Goal: Task Accomplishment & Management: Complete application form

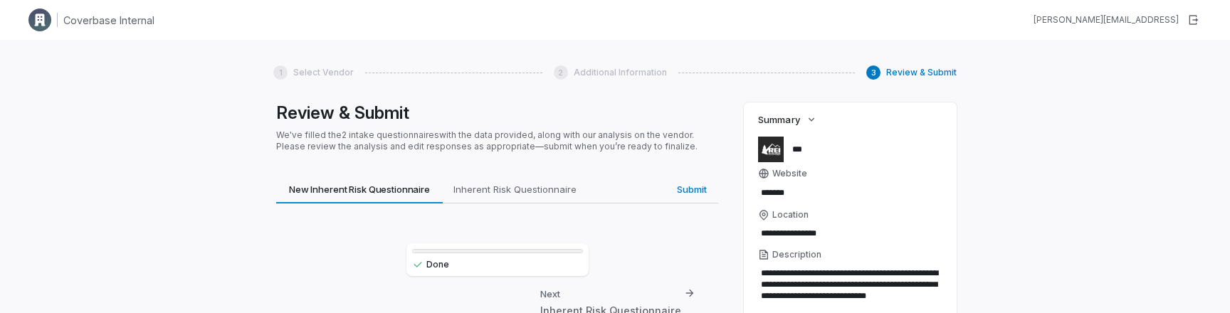
click at [202, 108] on div "**********" at bounding box center [615, 196] width 1230 height 313
type textarea "*"
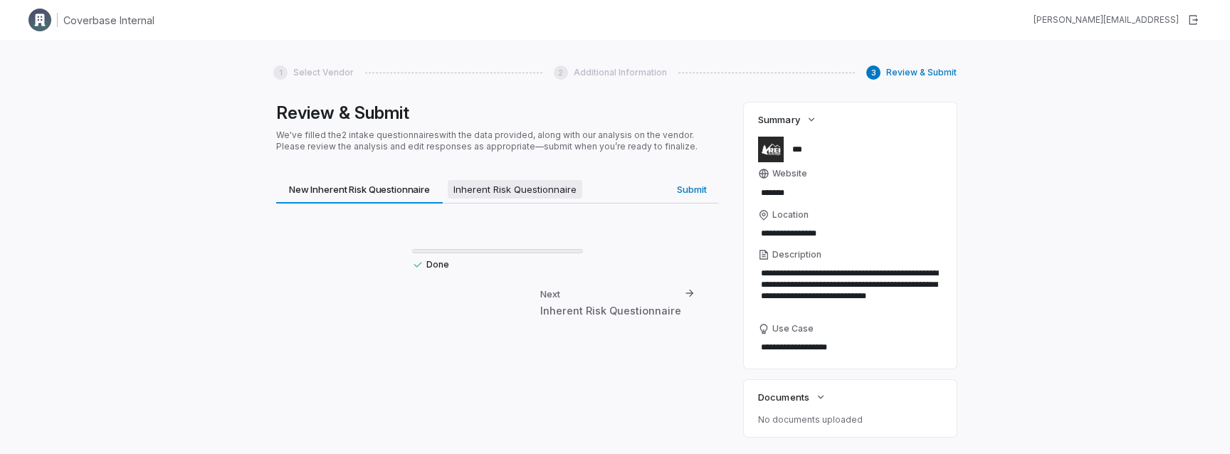
click at [517, 187] on span "Inherent Risk Questionnaire" at bounding box center [515, 189] width 135 height 19
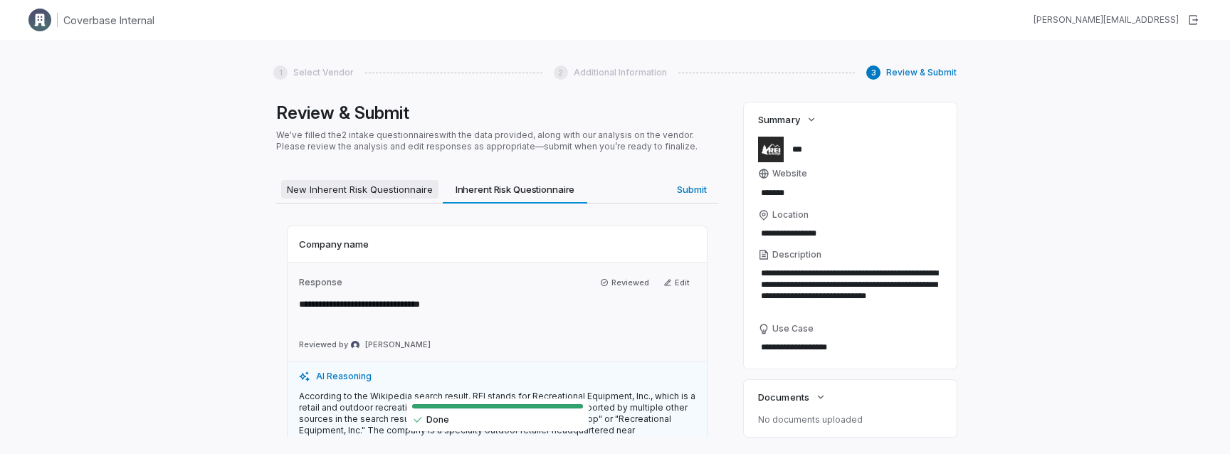
click at [403, 201] on button "New Inherent Risk Questionnaire New Inherent Risk Questionnaire" at bounding box center [359, 189] width 167 height 28
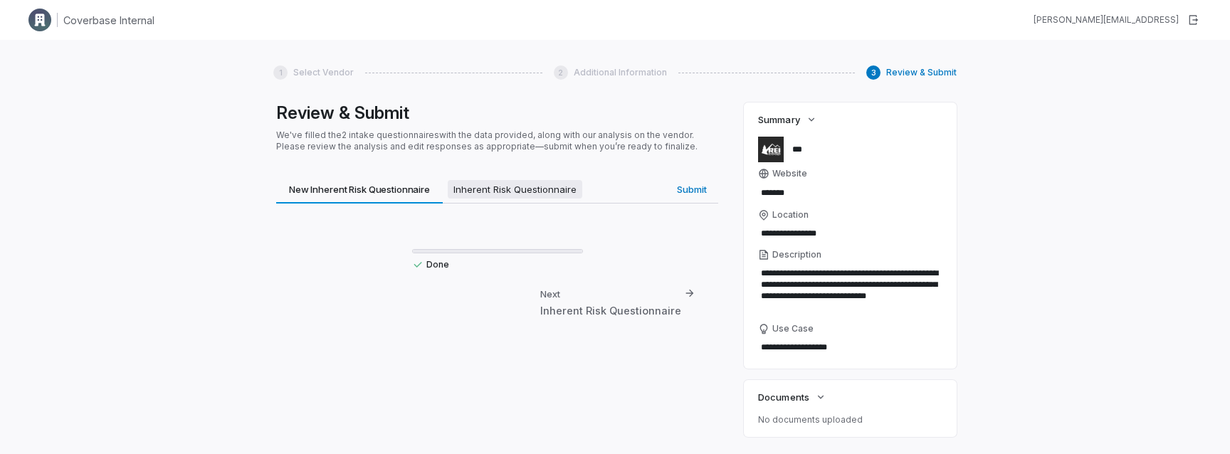
click at [501, 188] on span "Inherent Risk Questionnaire" at bounding box center [515, 189] width 135 height 19
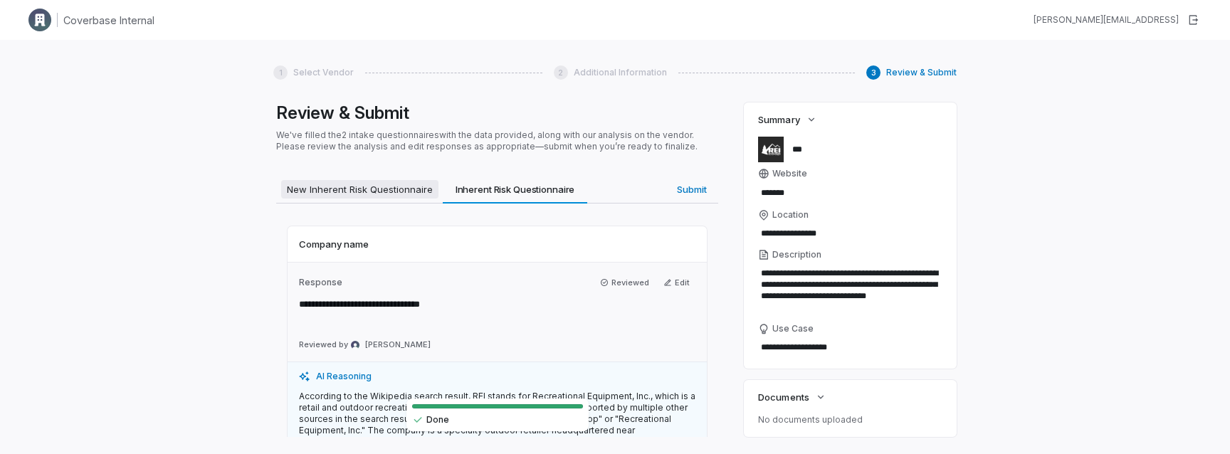
click at [384, 180] on span "New Inherent Risk Questionnaire" at bounding box center [359, 189] width 157 height 19
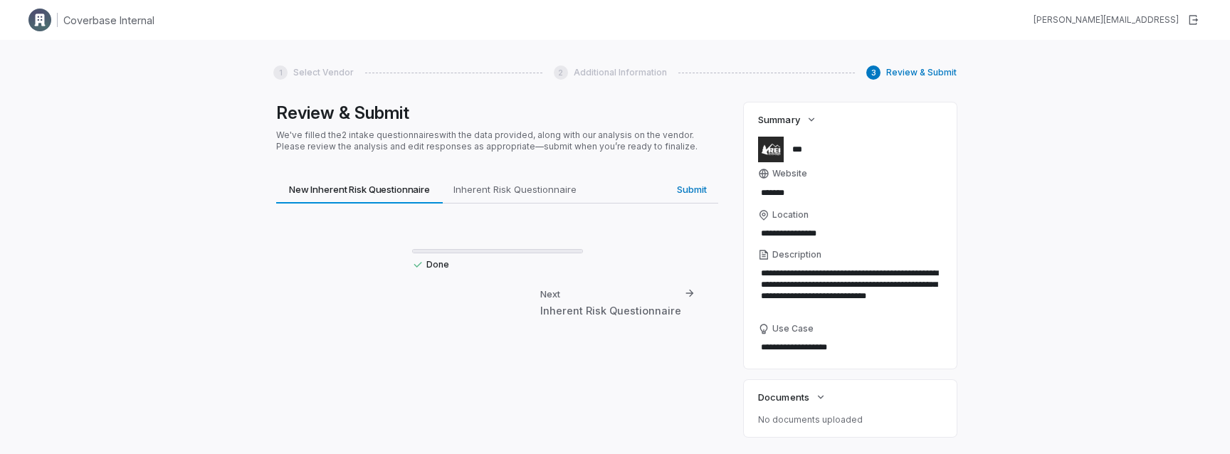
click at [389, 146] on p "We've filled the 2 intake questionnaires with the data provided, along with our…" at bounding box center [497, 141] width 442 height 23
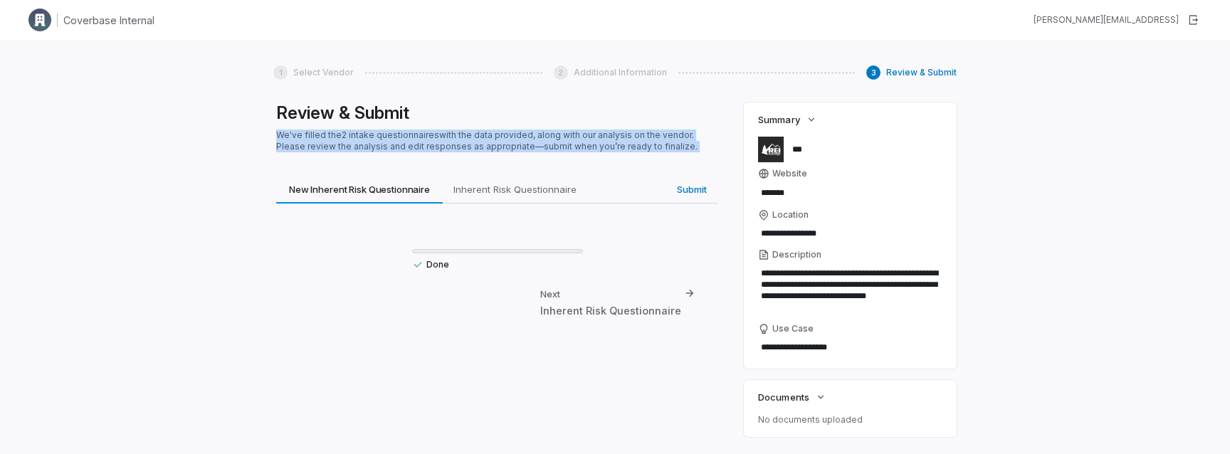
click at [389, 146] on p "We've filled the 2 intake questionnaires with the data provided, along with our…" at bounding box center [497, 141] width 442 height 23
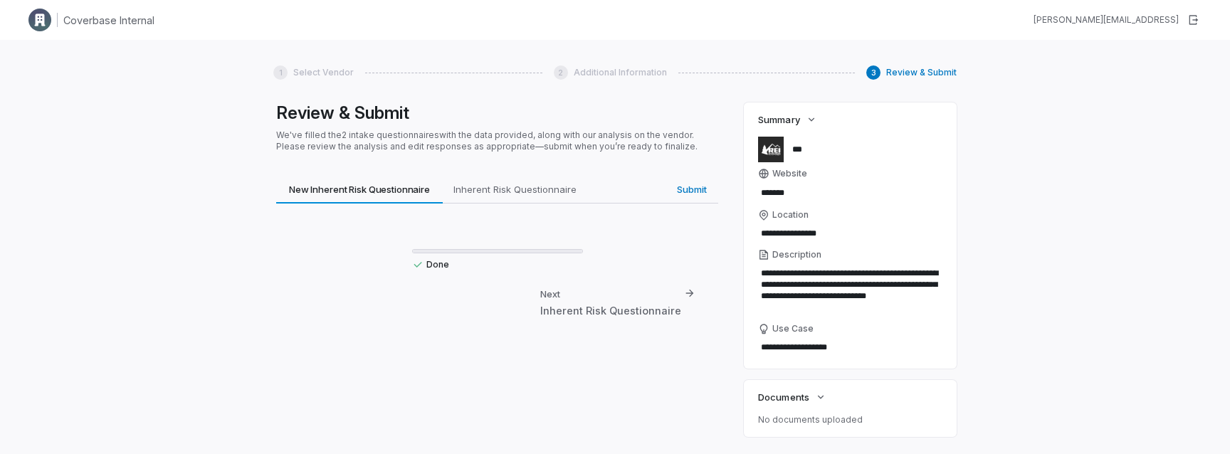
click at [292, 131] on p "We've filled the 2 intake questionnaires with the data provided, along with our…" at bounding box center [497, 141] width 442 height 23
click at [696, 191] on span "Submit" at bounding box center [691, 189] width 41 height 19
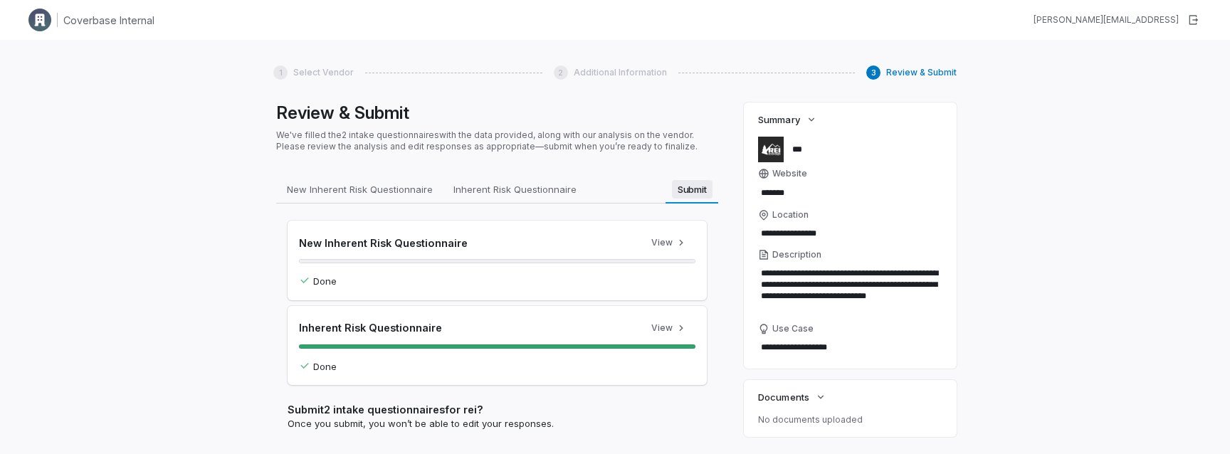
scroll to position [51, 0]
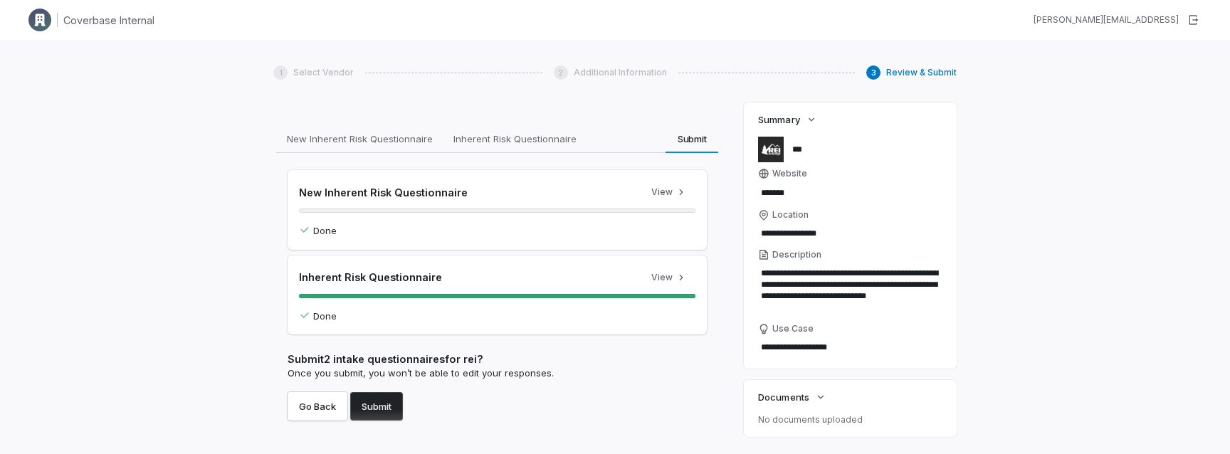
type textarea "*"
click at [44, 19] on img at bounding box center [39, 20] width 23 height 23
click at [79, 17] on h1 "Coverbase Internal" at bounding box center [108, 20] width 91 height 15
click at [1164, 23] on div "amanda@coverbase.ai" at bounding box center [1106, 19] width 145 height 11
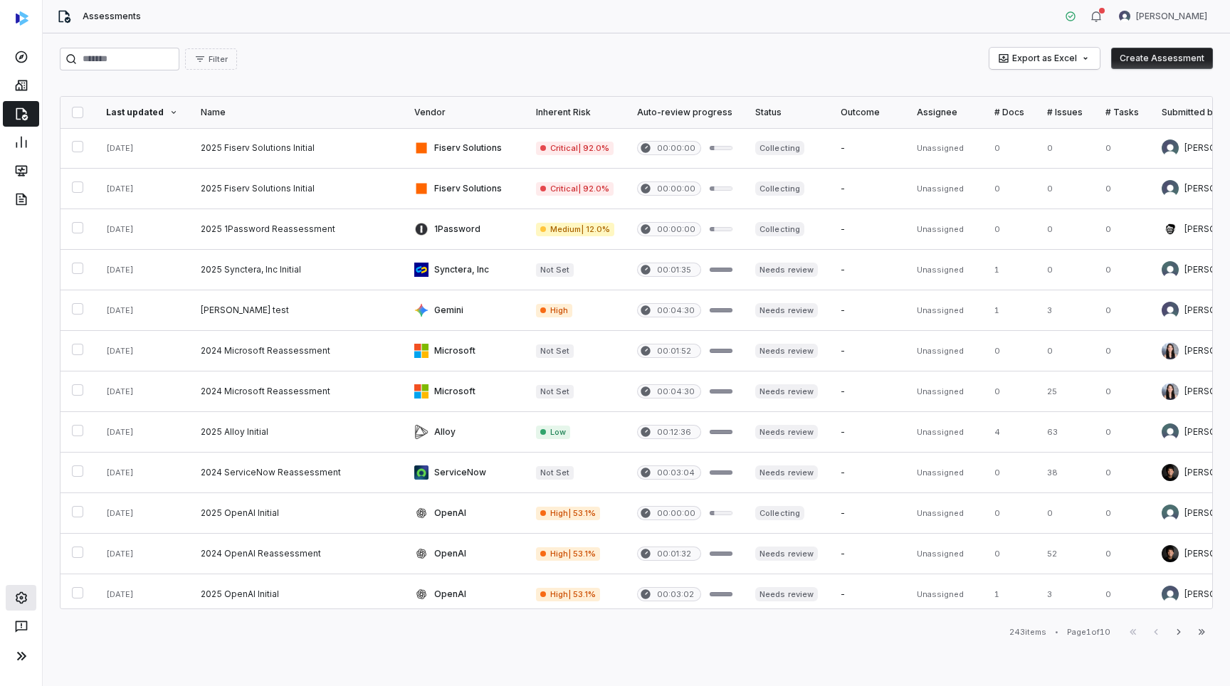
click at [33, 454] on link at bounding box center [21, 598] width 31 height 26
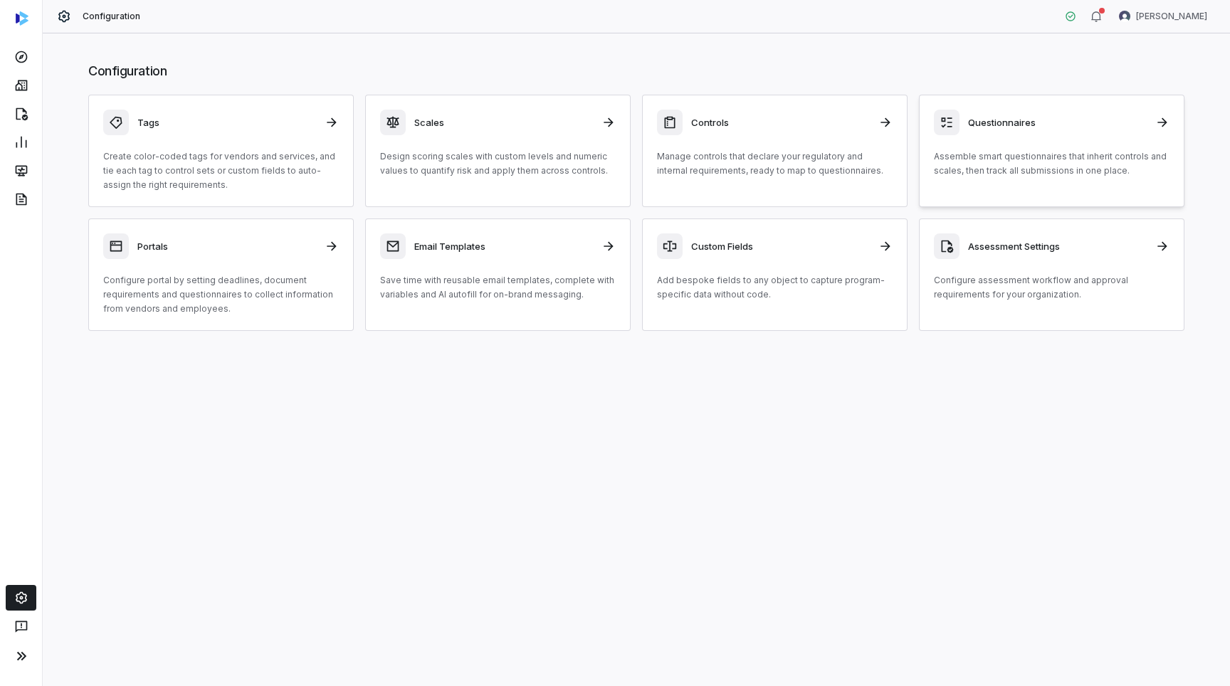
click at [980, 145] on div "Questionnaires Assemble smart questionnaires that inherit controls and scales, …" at bounding box center [1052, 144] width 236 height 68
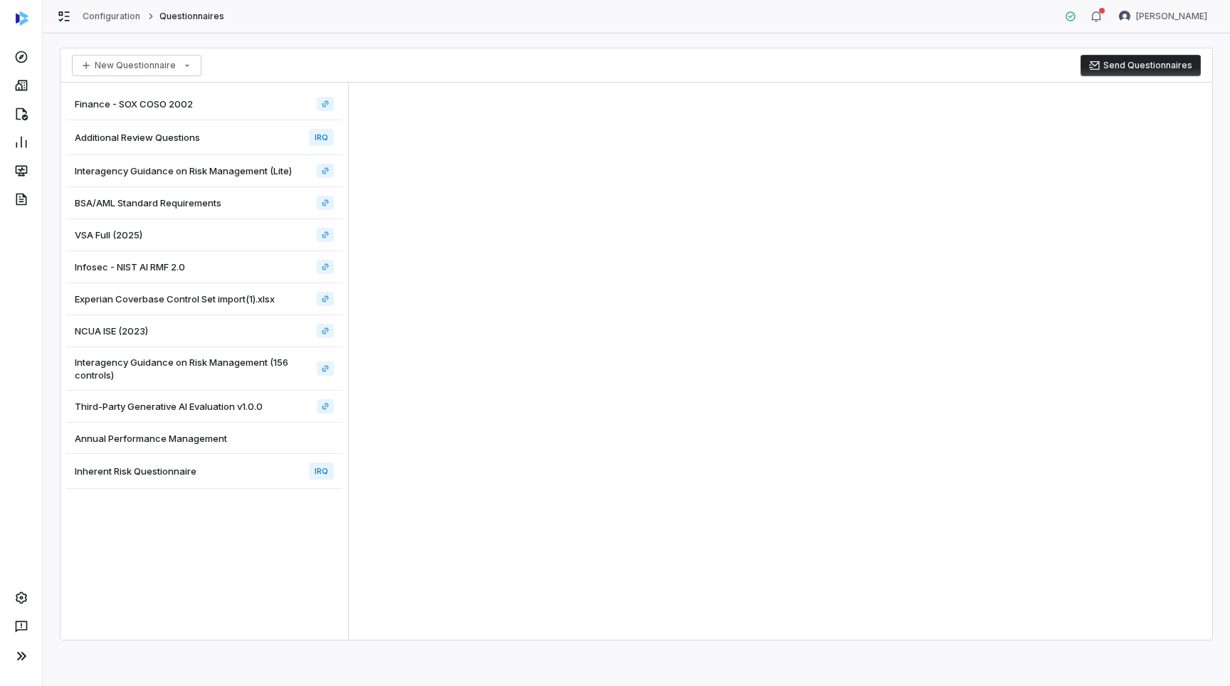
click at [221, 454] on div "Inherent Risk Questionnaire IRQ" at bounding box center [204, 471] width 276 height 35
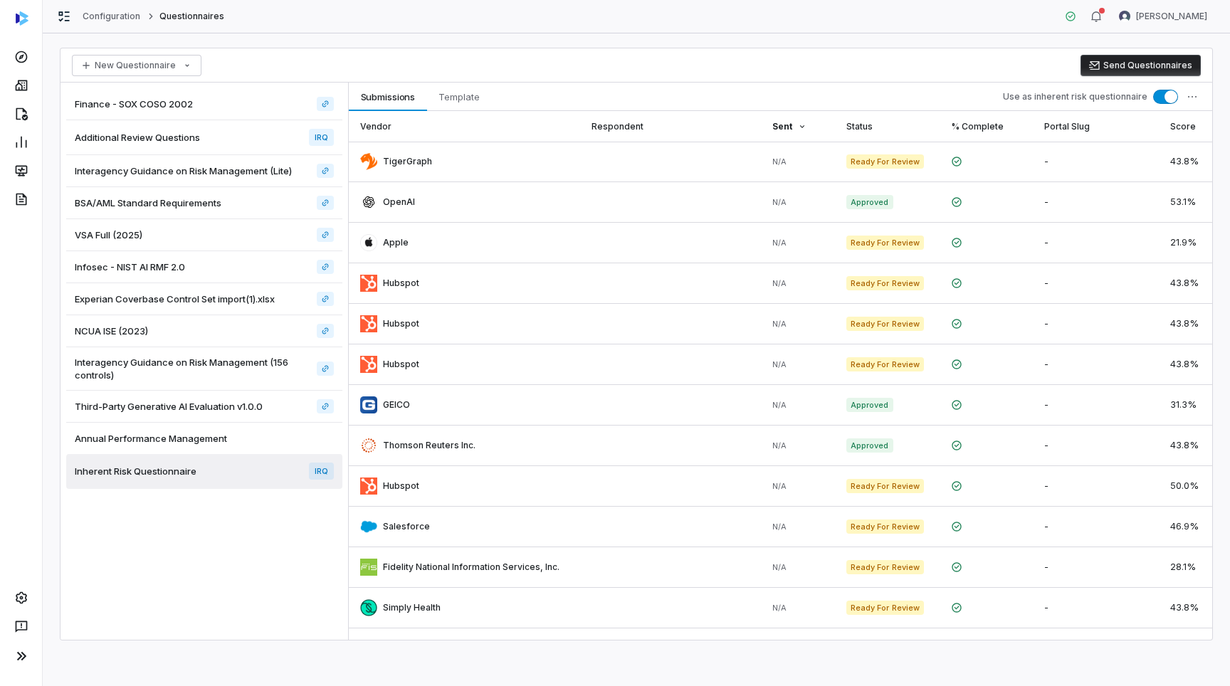
click at [217, 134] on div "Additional Review Questions IRQ" at bounding box center [204, 137] width 276 height 35
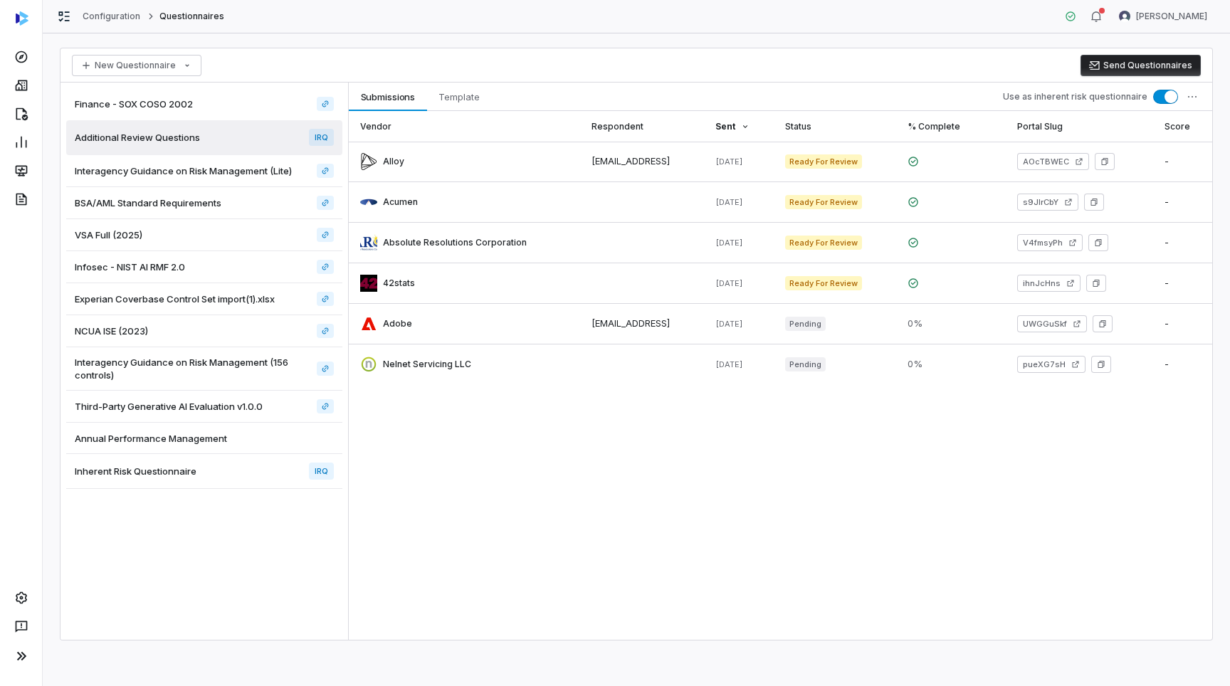
click at [594, 454] on div "Vendor Respondent Sent Status % Complete Portal Slug Score Alloy kao@coverbase.…" at bounding box center [781, 375] width 864 height 529
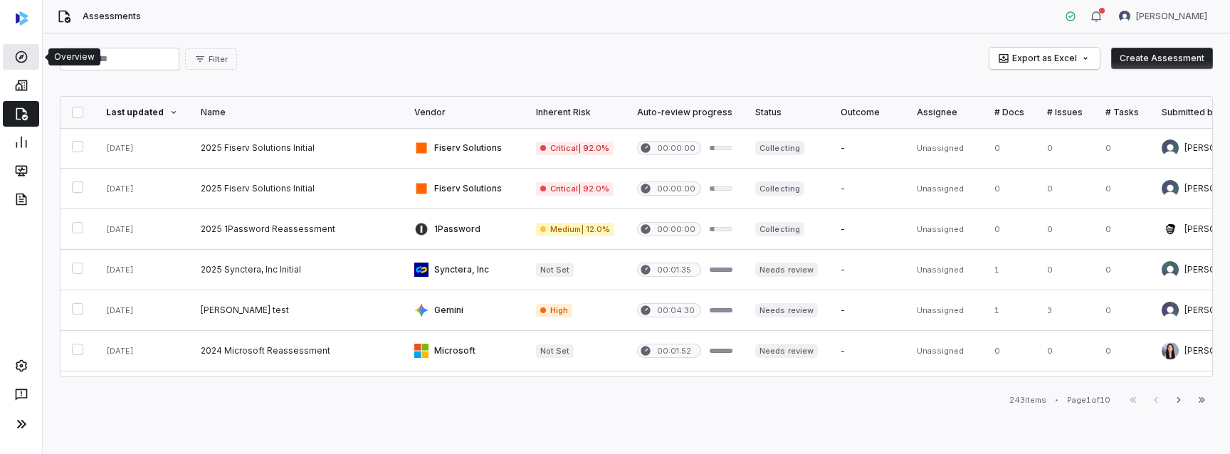
click at [26, 53] on icon at bounding box center [21, 57] width 12 height 12
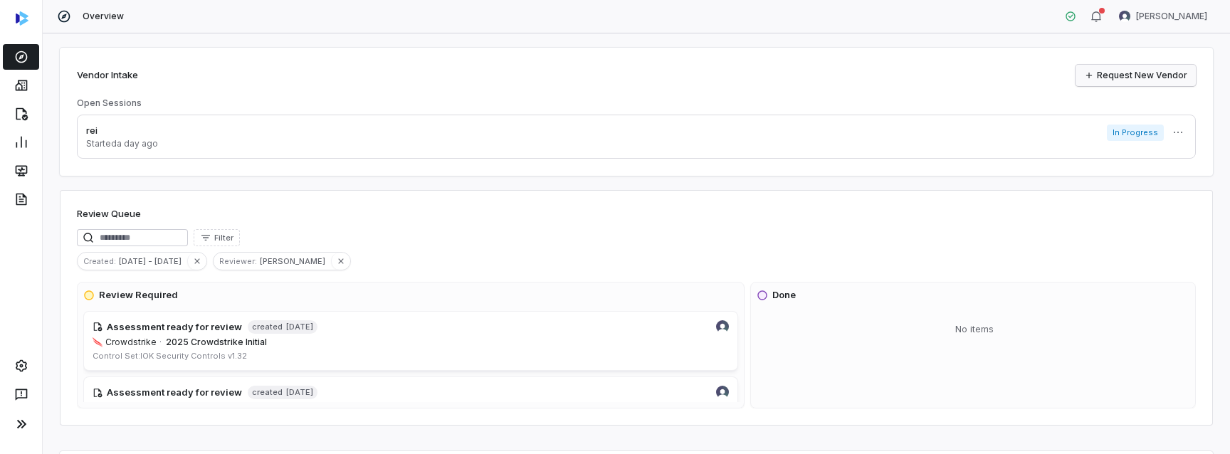
click at [1133, 69] on link "Request New Vendor" at bounding box center [1136, 75] width 120 height 21
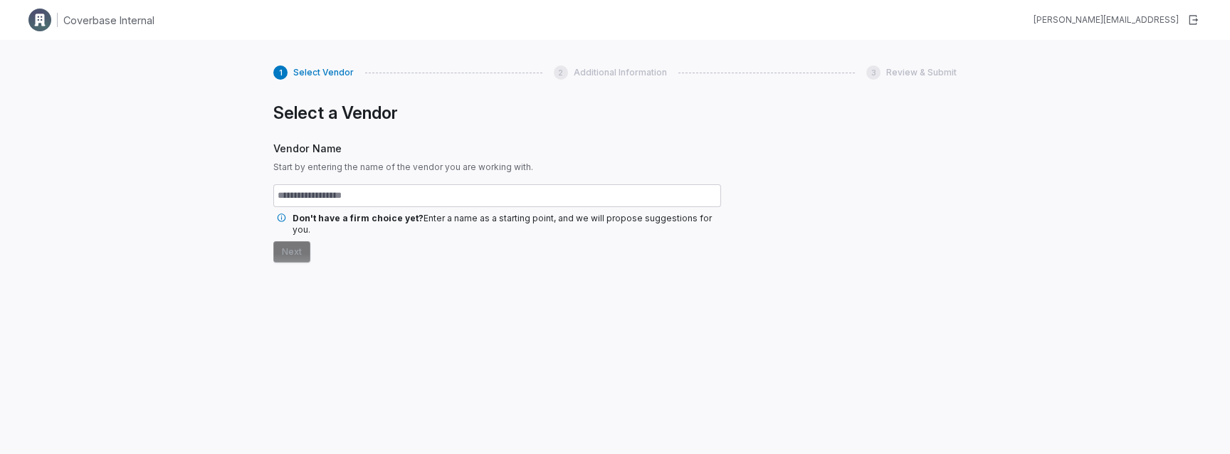
type input "*"
type input "********"
click at [279, 244] on button "Next" at bounding box center [291, 251] width 37 height 21
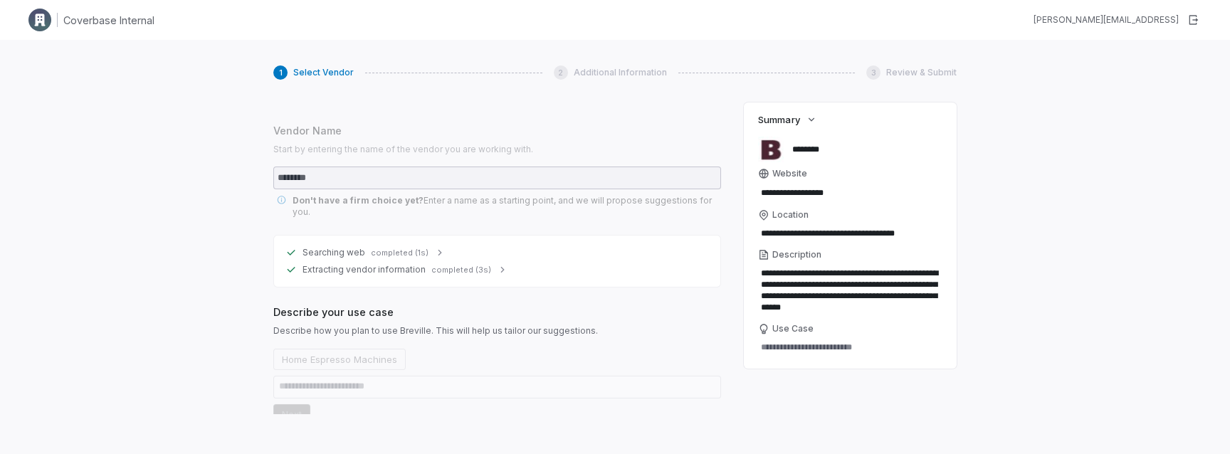
scroll to position [16, 0]
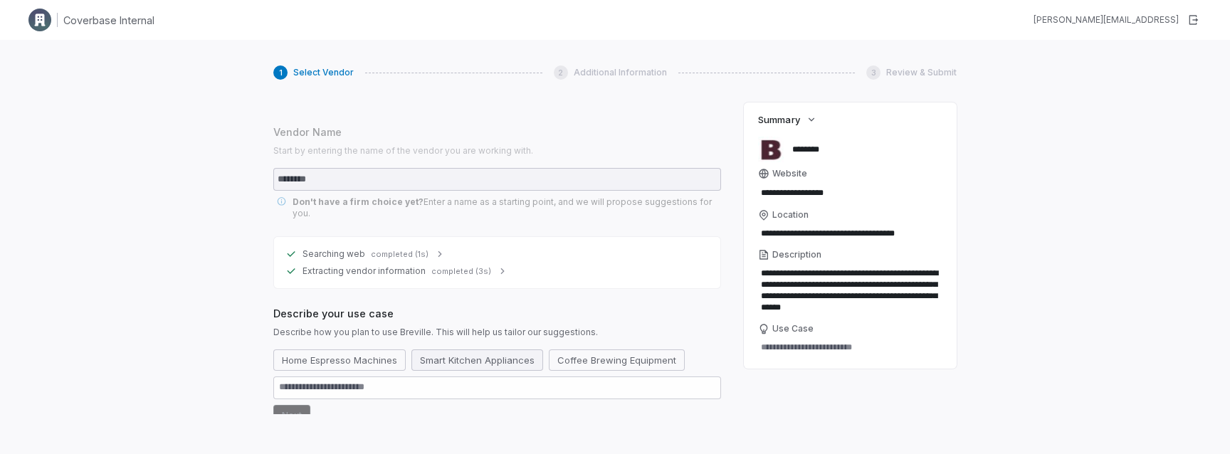
click at [427, 351] on button "Smart Kitchen Appliances" at bounding box center [478, 360] width 132 height 21
click at [298, 411] on button "Next" at bounding box center [291, 415] width 37 height 21
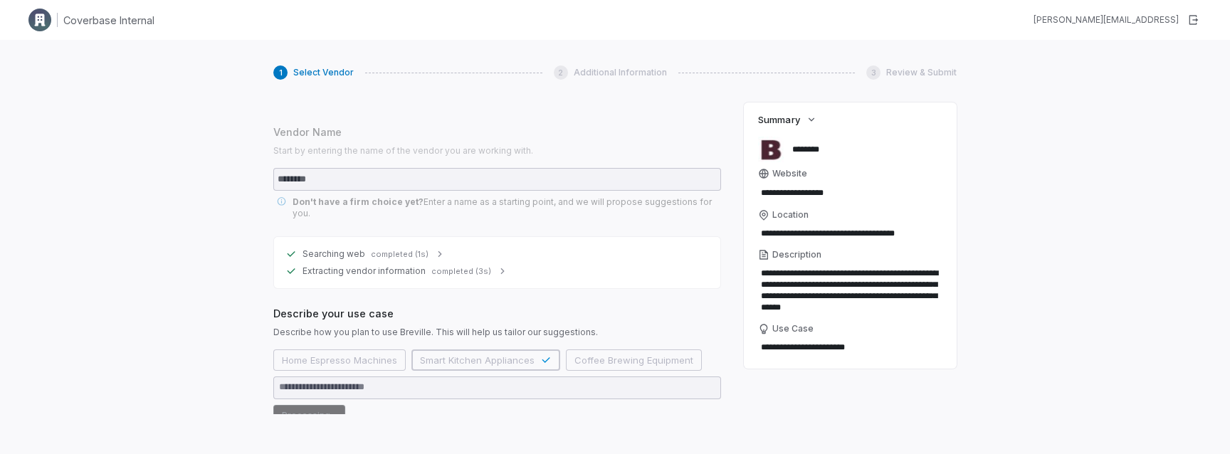
click at [50, 225] on div "**********" at bounding box center [615, 267] width 1230 height 454
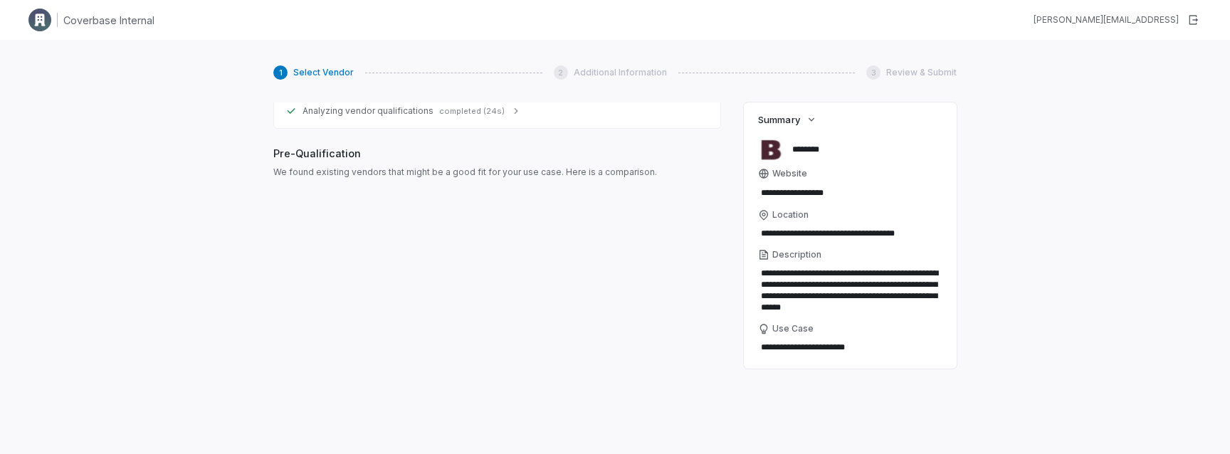
scroll to position [384, 0]
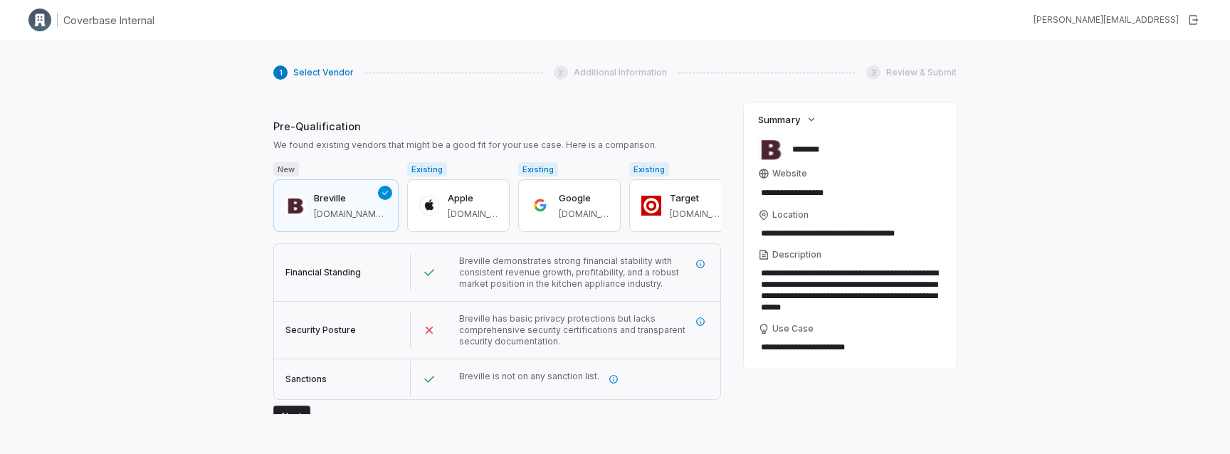
click at [291, 406] on button "Next" at bounding box center [291, 416] width 37 height 21
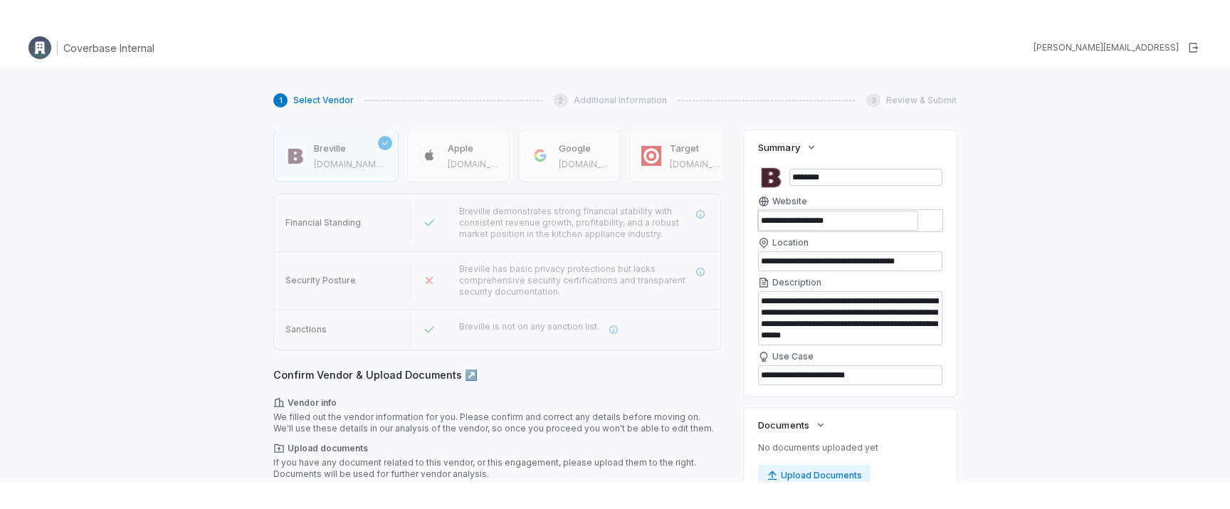
scroll to position [460, 0]
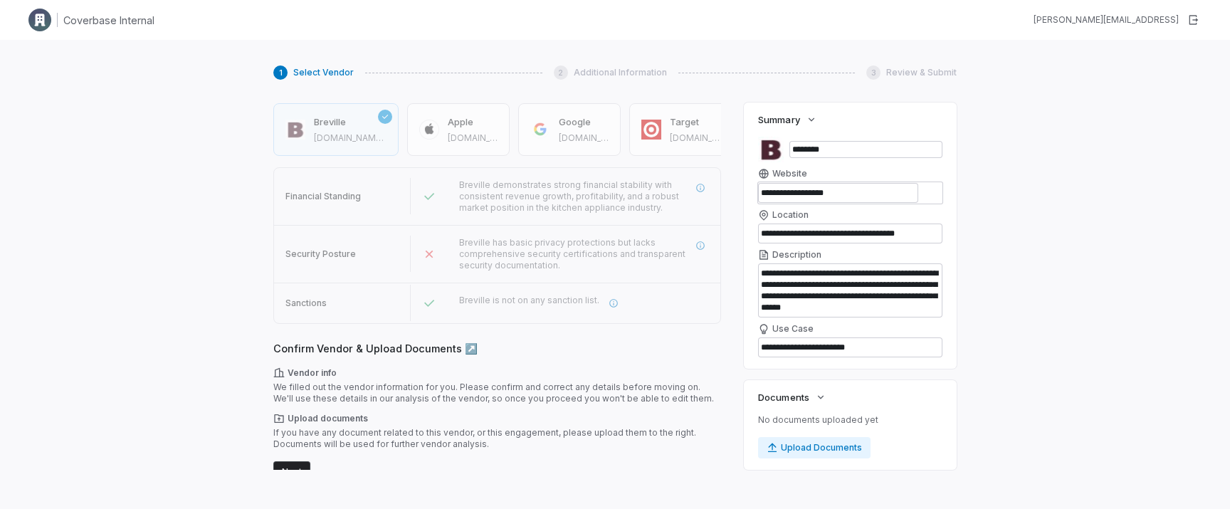
click at [308, 454] on button "Next" at bounding box center [291, 471] width 37 height 21
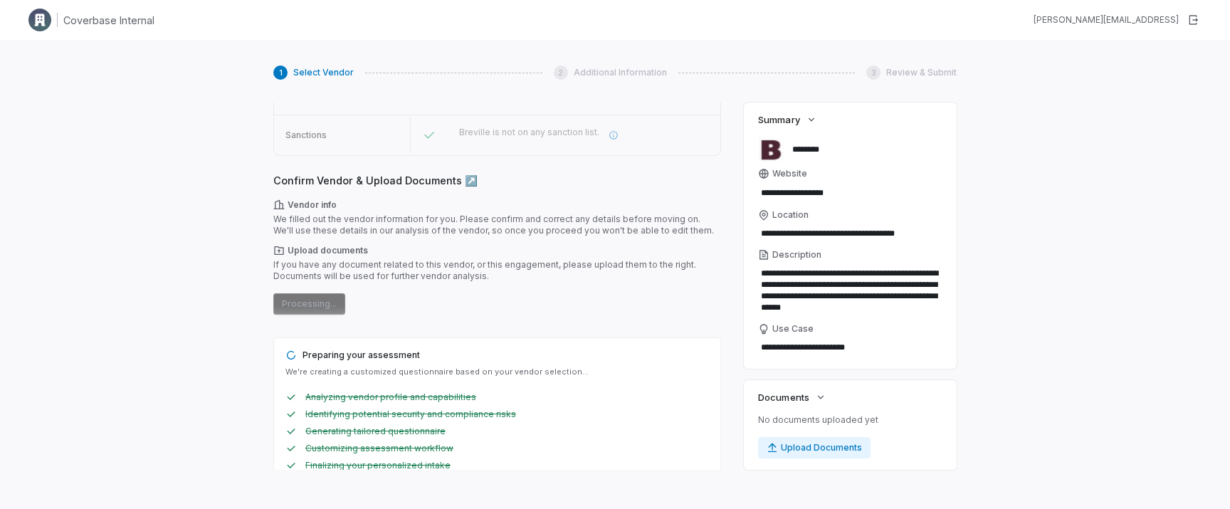
scroll to position [0, 0]
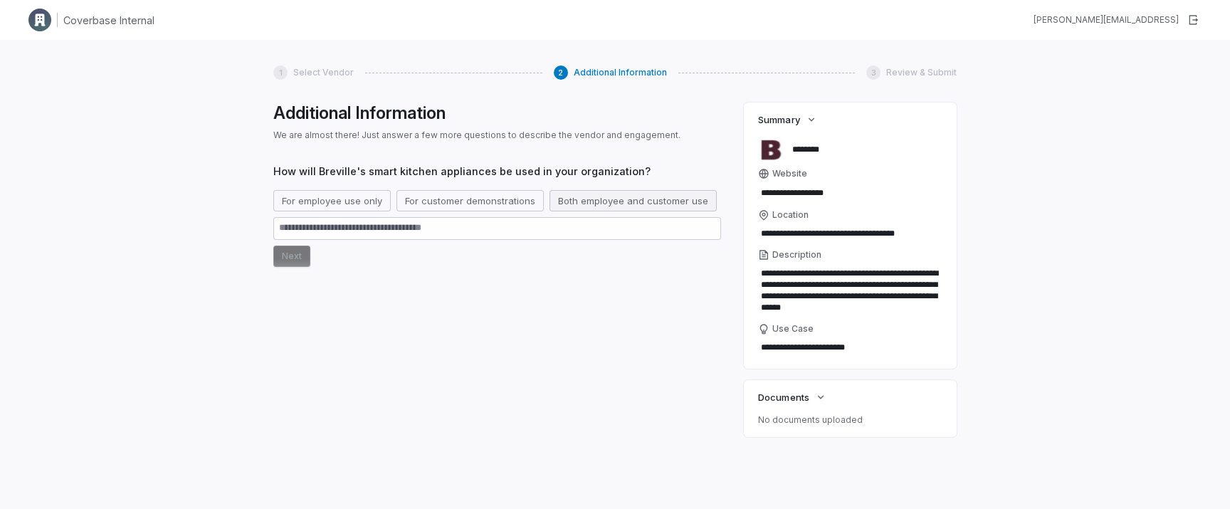
click at [625, 206] on button "Both employee and customer use" at bounding box center [633, 200] width 167 height 21
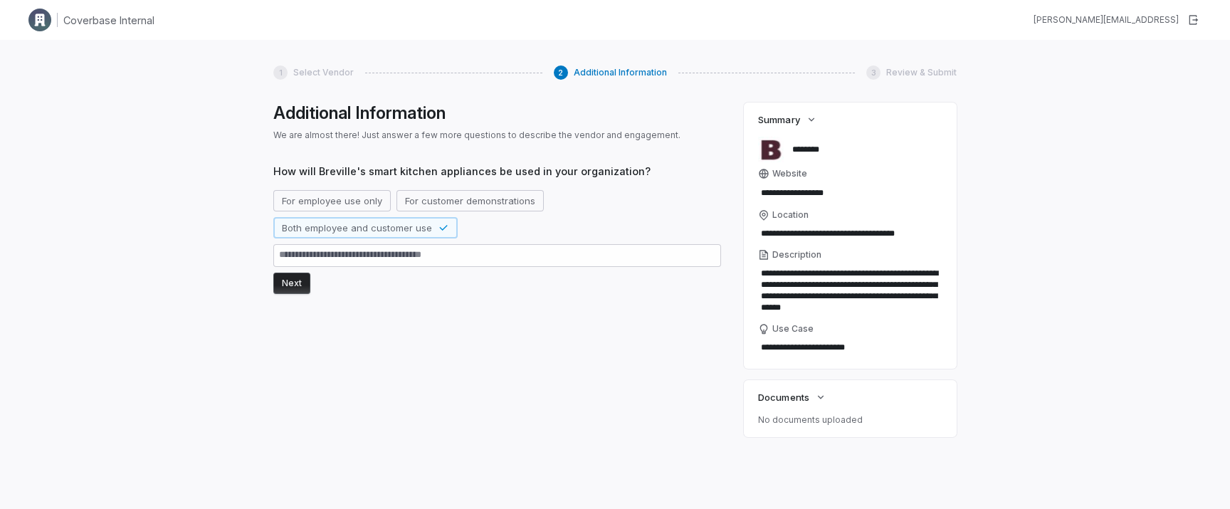
click at [278, 283] on button "Next" at bounding box center [291, 283] width 37 height 21
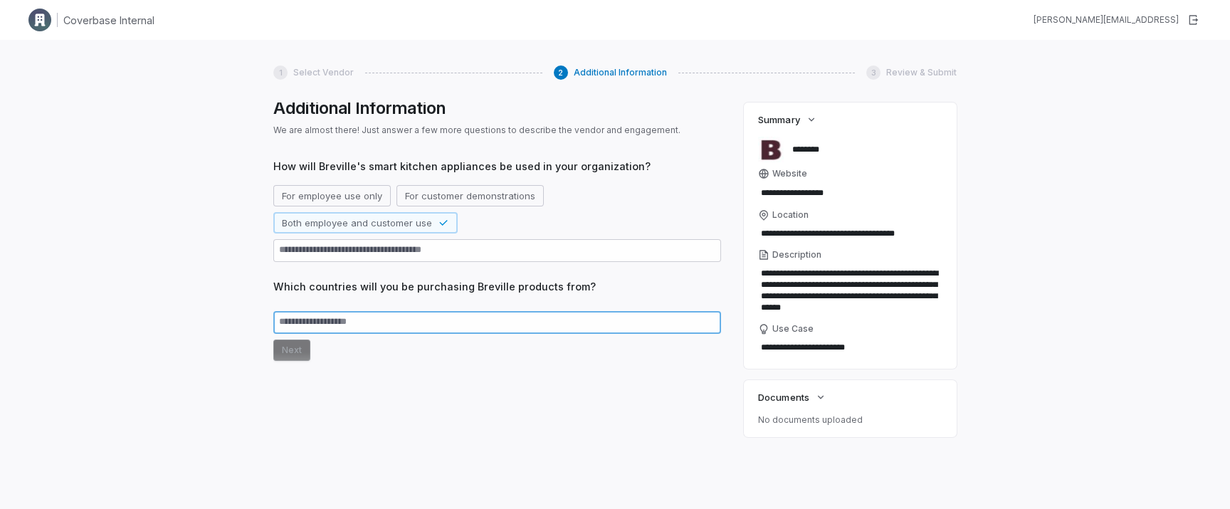
click at [336, 315] on textarea at bounding box center [497, 322] width 448 height 23
type textarea "*"
type textarea "**"
type textarea "*"
type textarea "**"
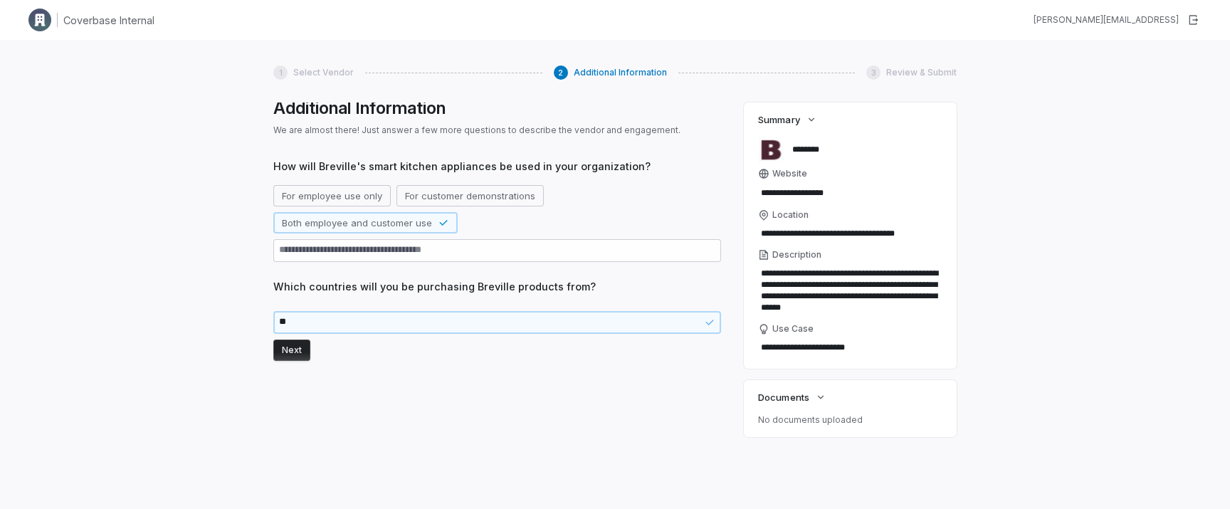
click at [301, 343] on button "Next" at bounding box center [291, 350] width 37 height 21
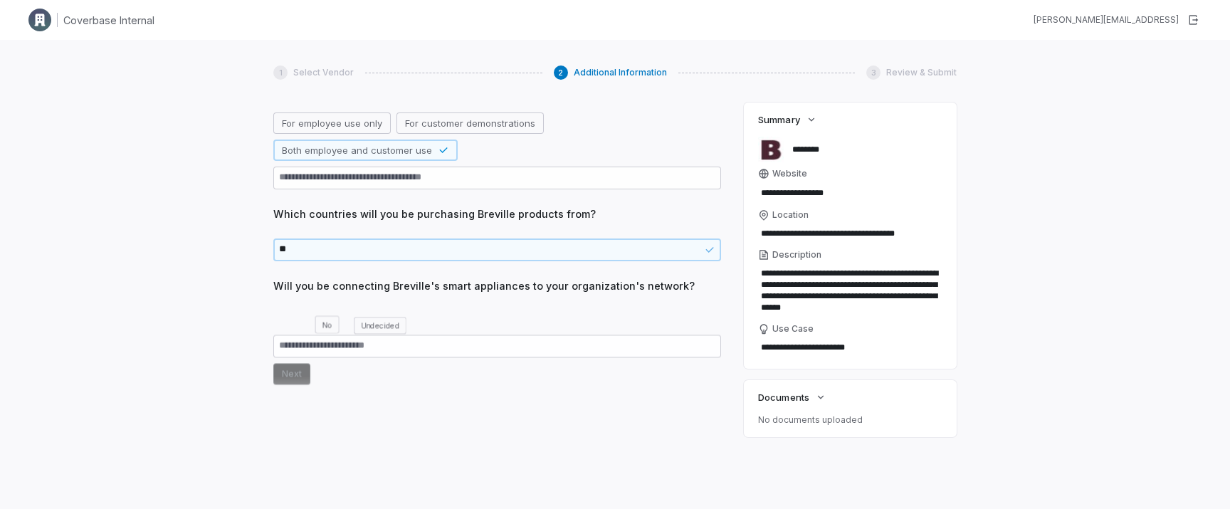
scroll to position [81, 0]
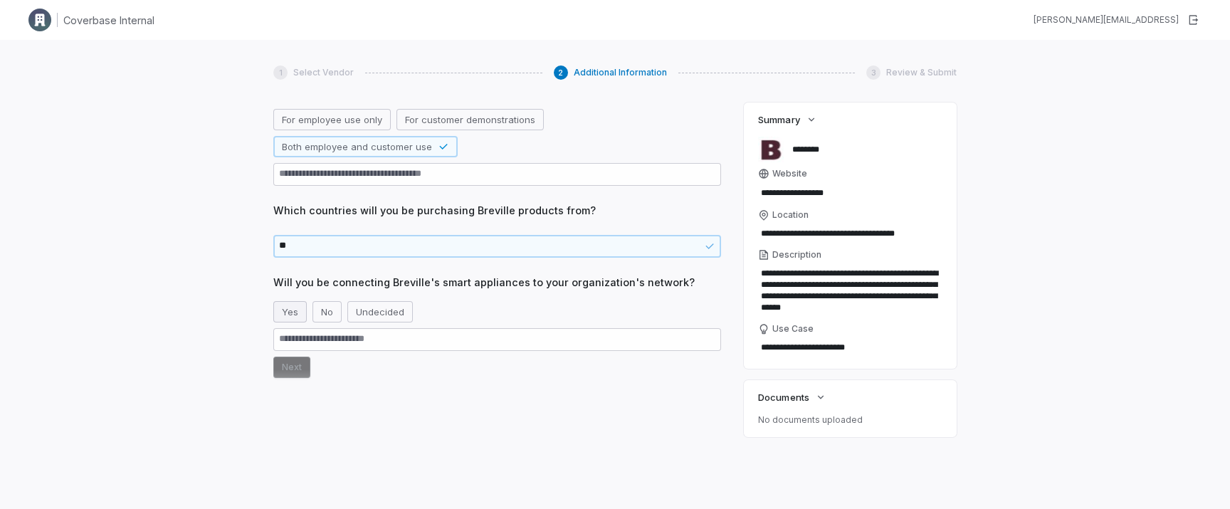
click at [296, 316] on button "Yes" at bounding box center [289, 311] width 33 height 21
click at [295, 360] on button "Next" at bounding box center [291, 367] width 37 height 21
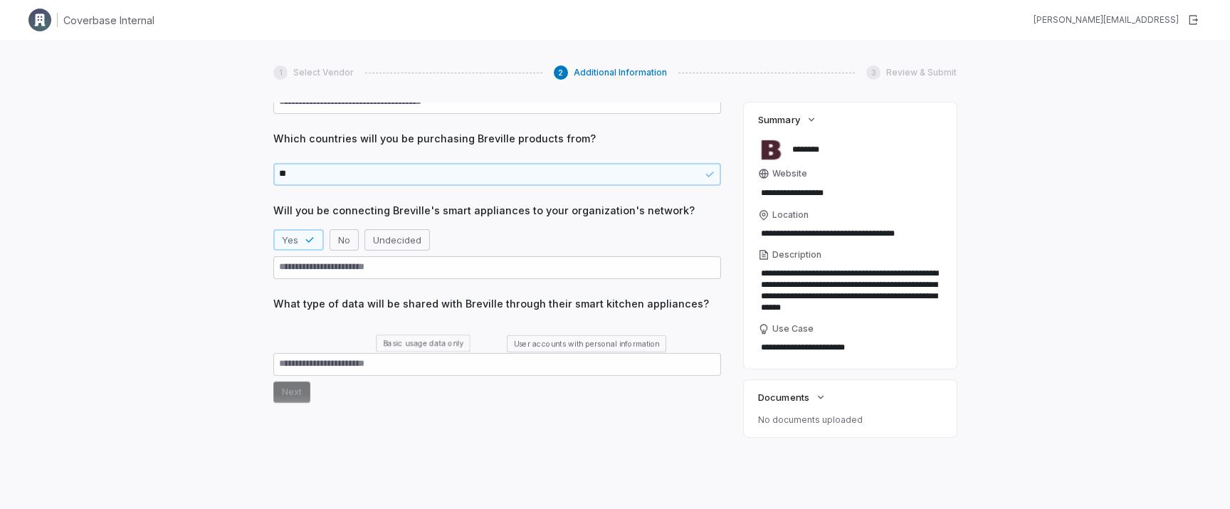
scroll to position [157, 0]
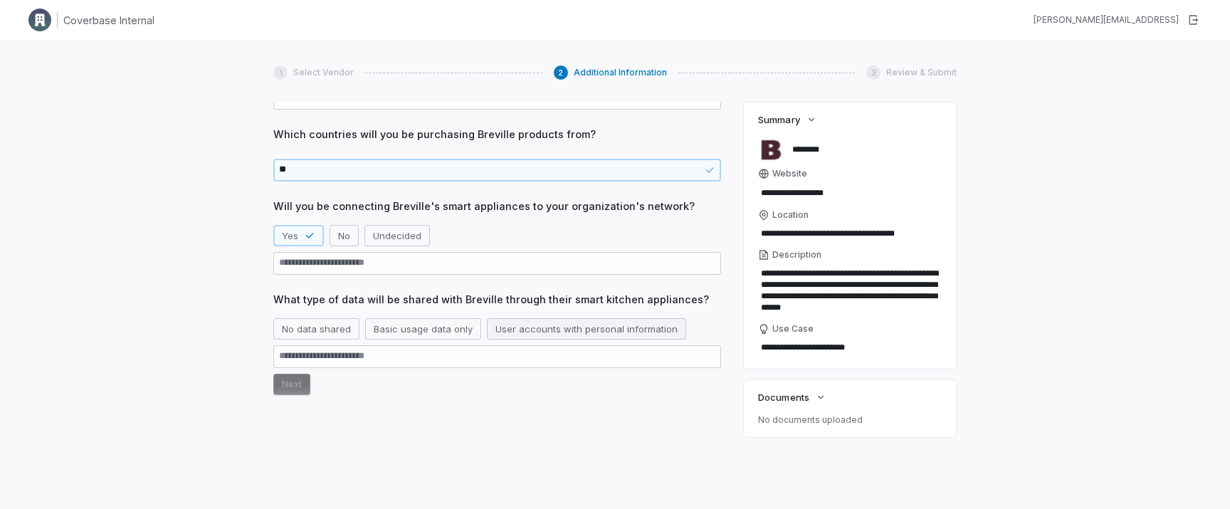
click at [511, 335] on button "User accounts with personal information" at bounding box center [586, 328] width 199 height 21
click at [291, 387] on button "Next" at bounding box center [291, 384] width 37 height 21
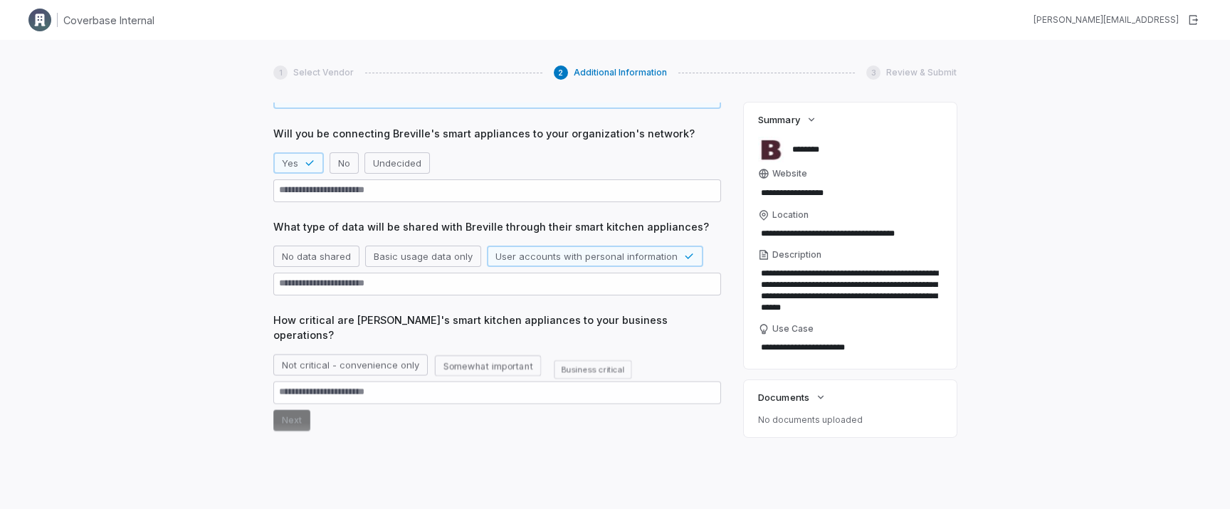
scroll to position [234, 0]
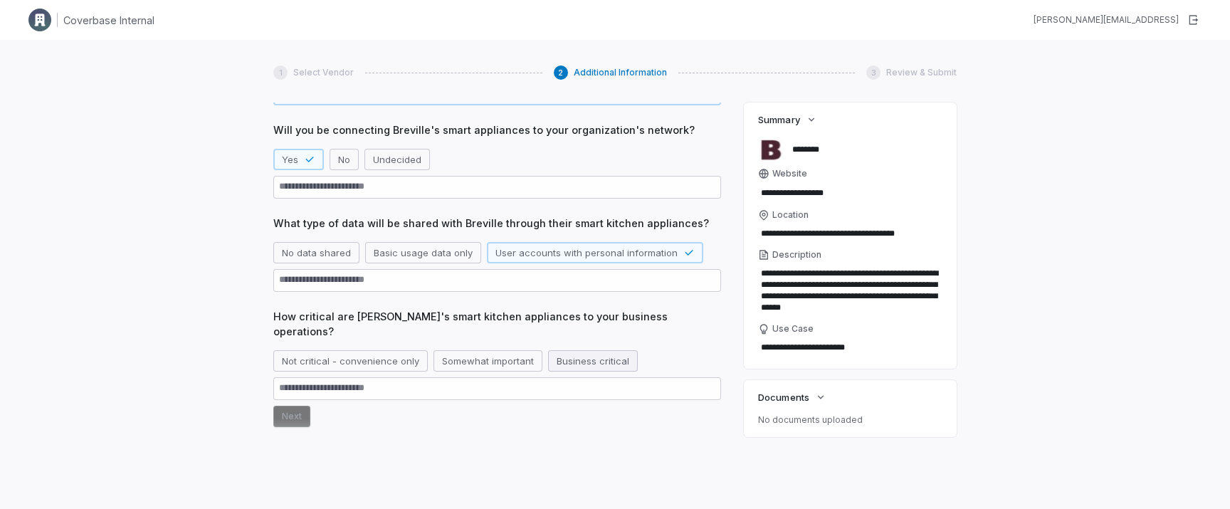
click at [548, 350] on button "Business critical" at bounding box center [593, 360] width 90 height 21
click at [295, 406] on button "Next" at bounding box center [291, 416] width 37 height 21
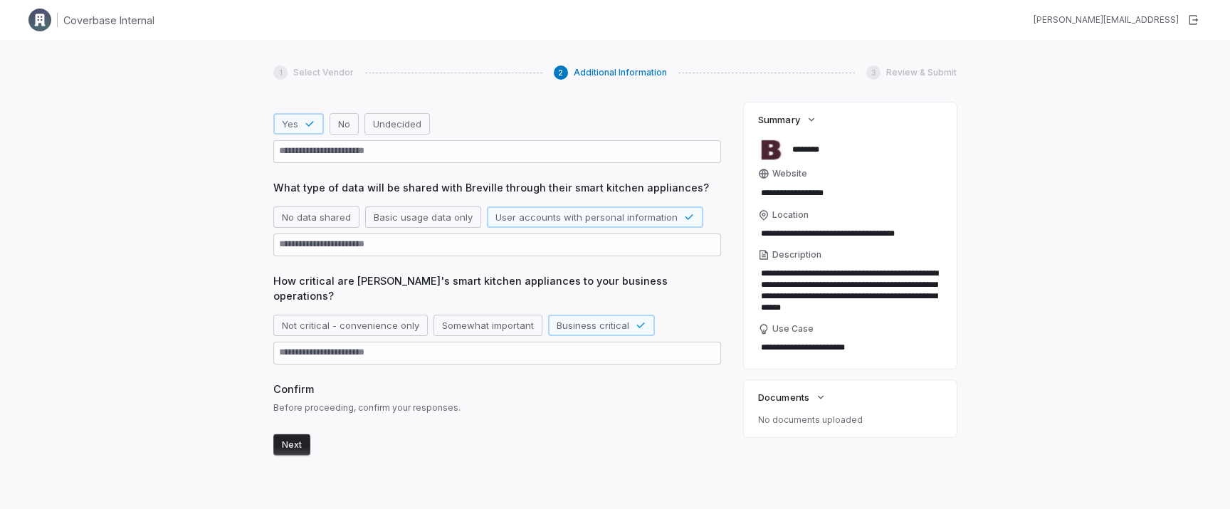
scroll to position [277, 0]
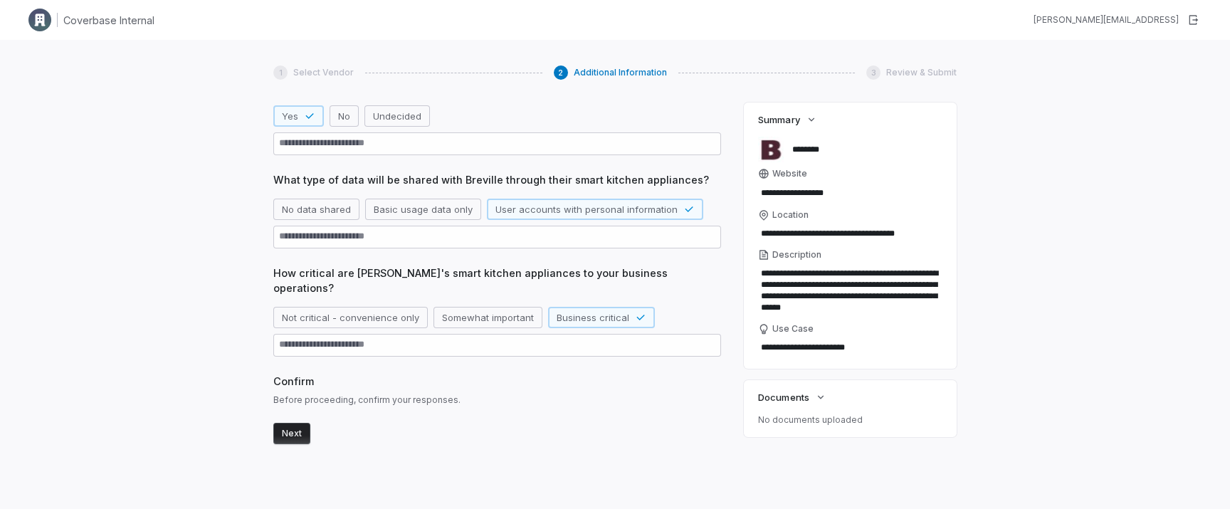
click at [295, 417] on form "Next" at bounding box center [497, 430] width 448 height 27
click at [287, 423] on button "Next" at bounding box center [291, 433] width 37 height 21
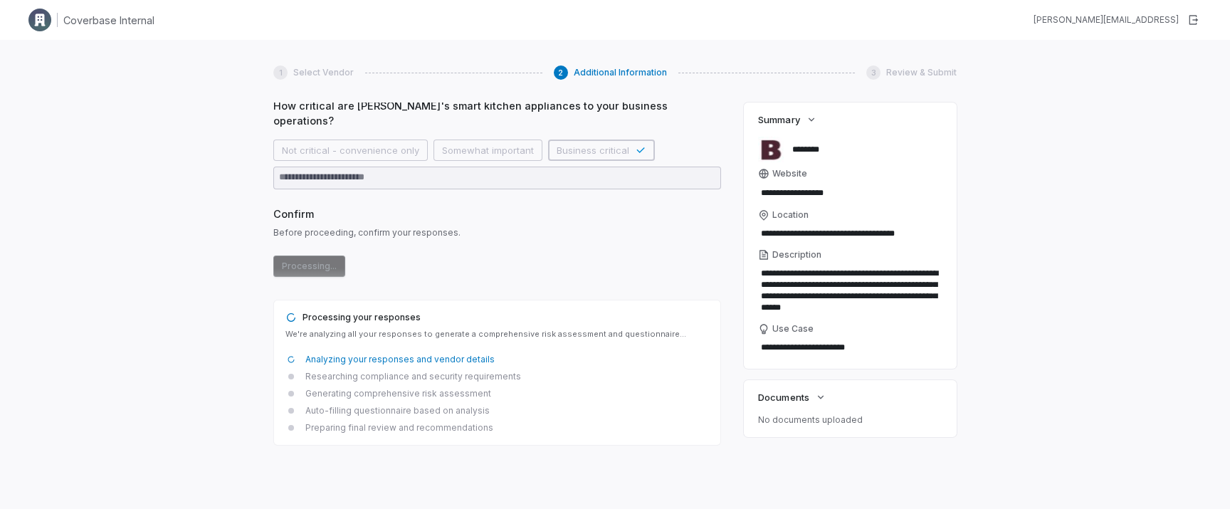
scroll to position [445, 0]
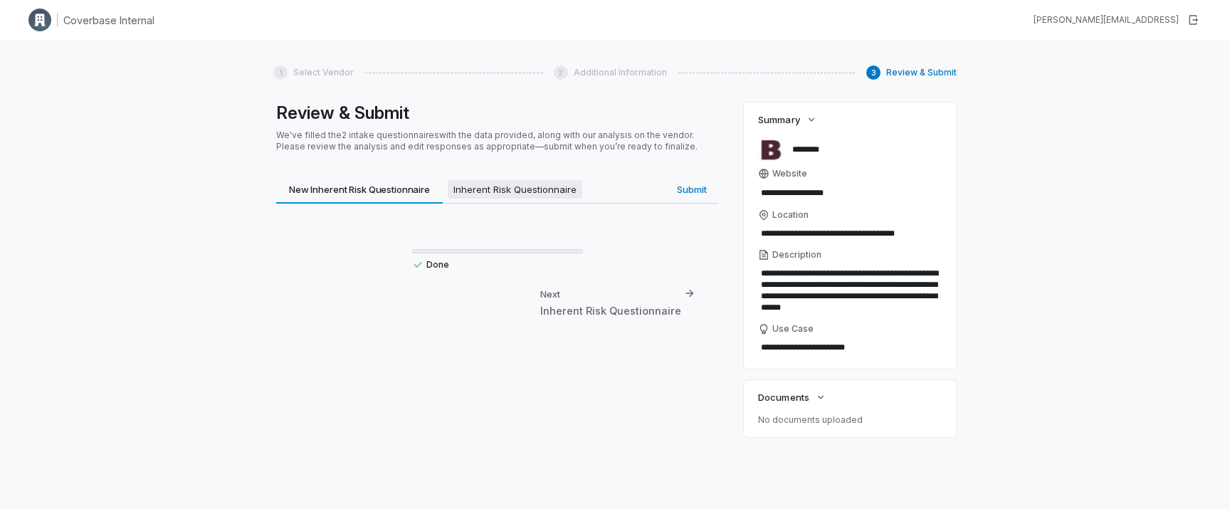
click at [491, 197] on span "Inherent Risk Questionnaire" at bounding box center [515, 189] width 135 height 19
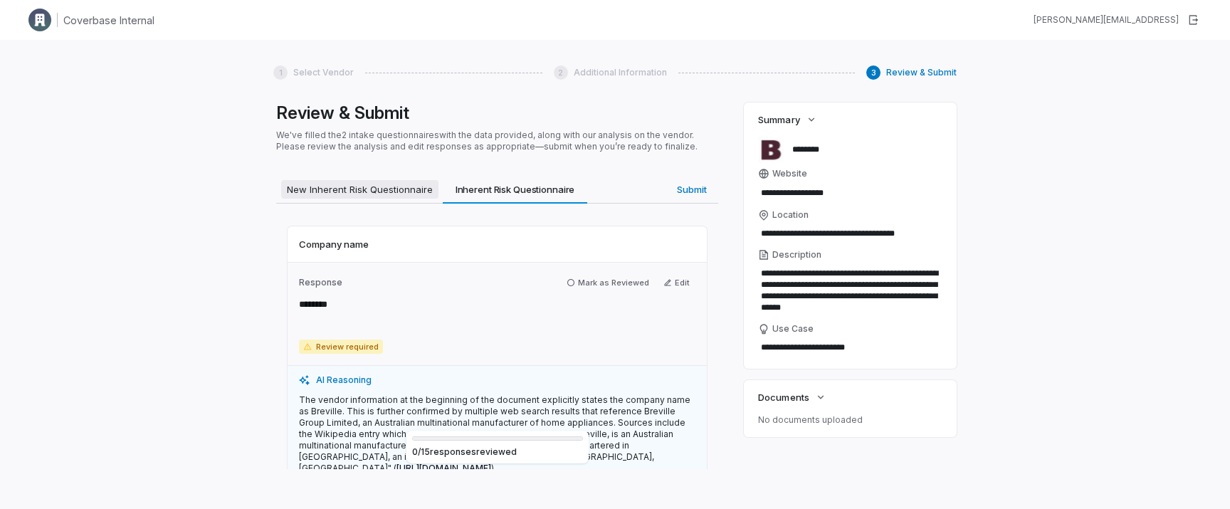
click at [415, 190] on span "New Inherent Risk Questionnaire" at bounding box center [359, 189] width 157 height 19
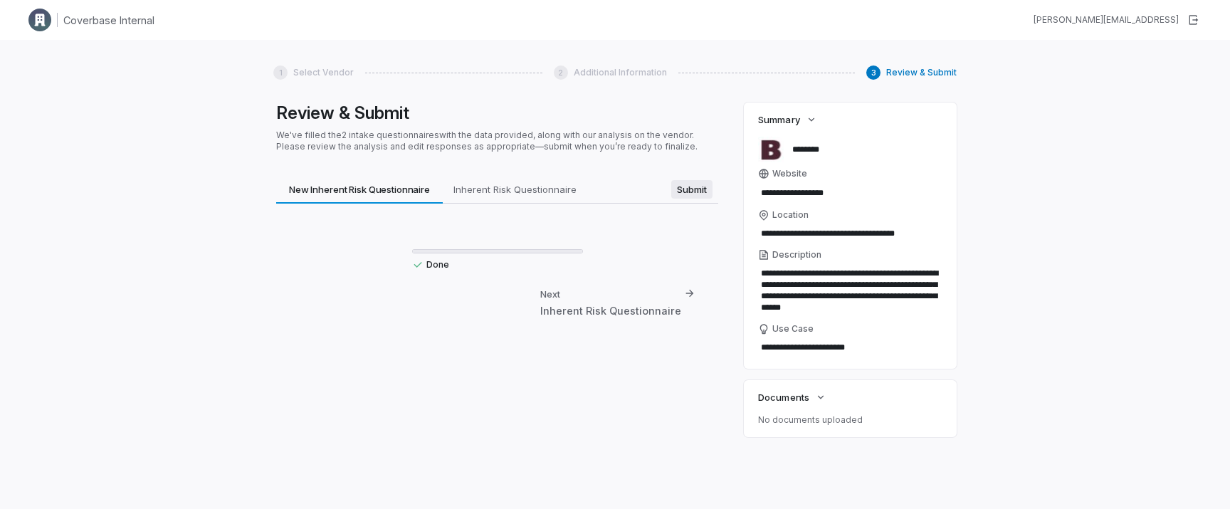
click at [699, 192] on span "Submit" at bounding box center [691, 189] width 41 height 19
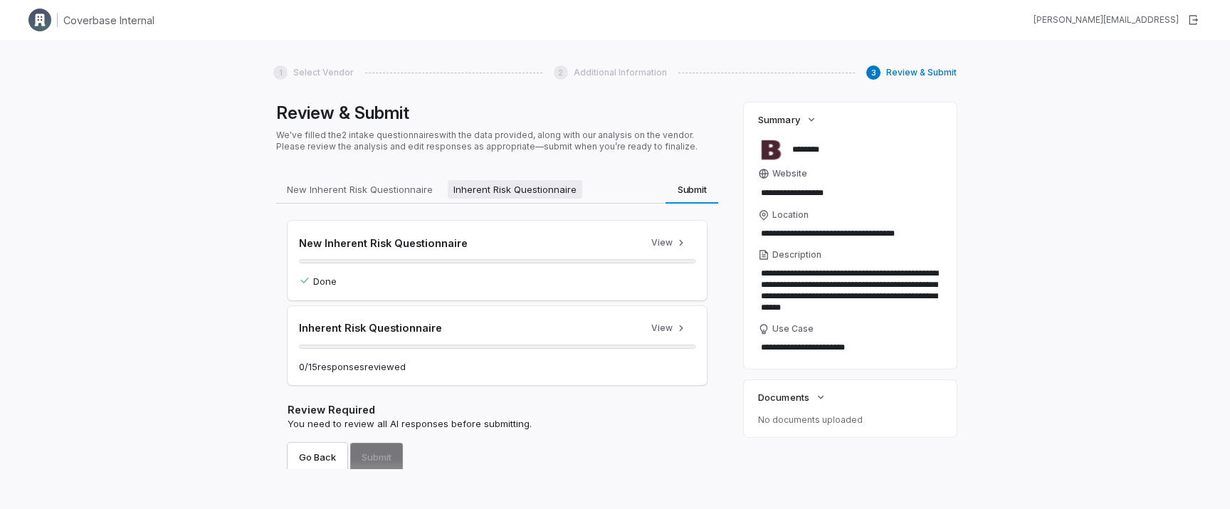
click at [508, 181] on span "Inherent Risk Questionnaire" at bounding box center [515, 189] width 135 height 19
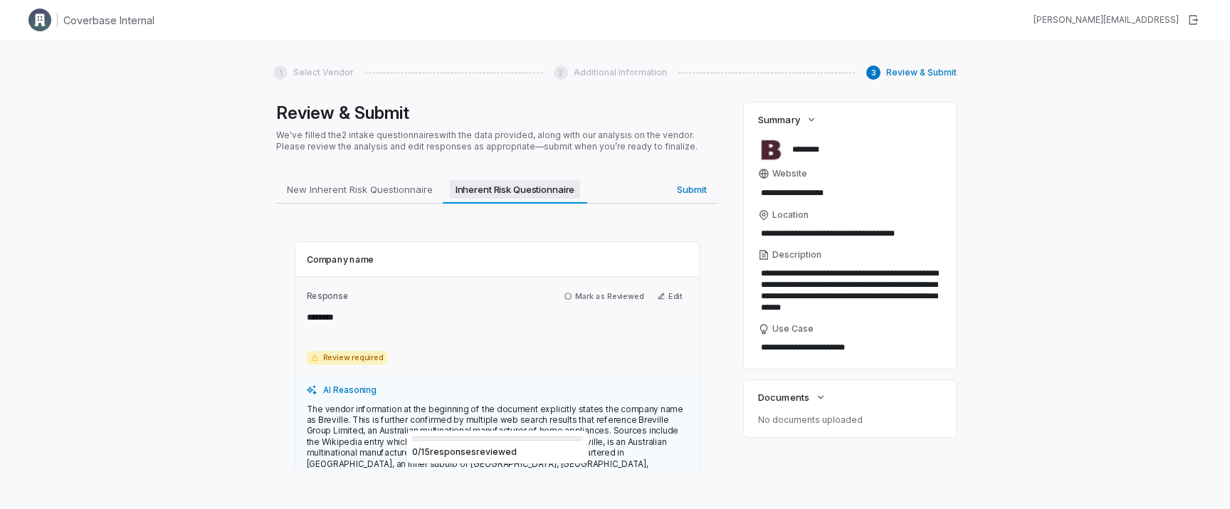
scroll to position [19, 0]
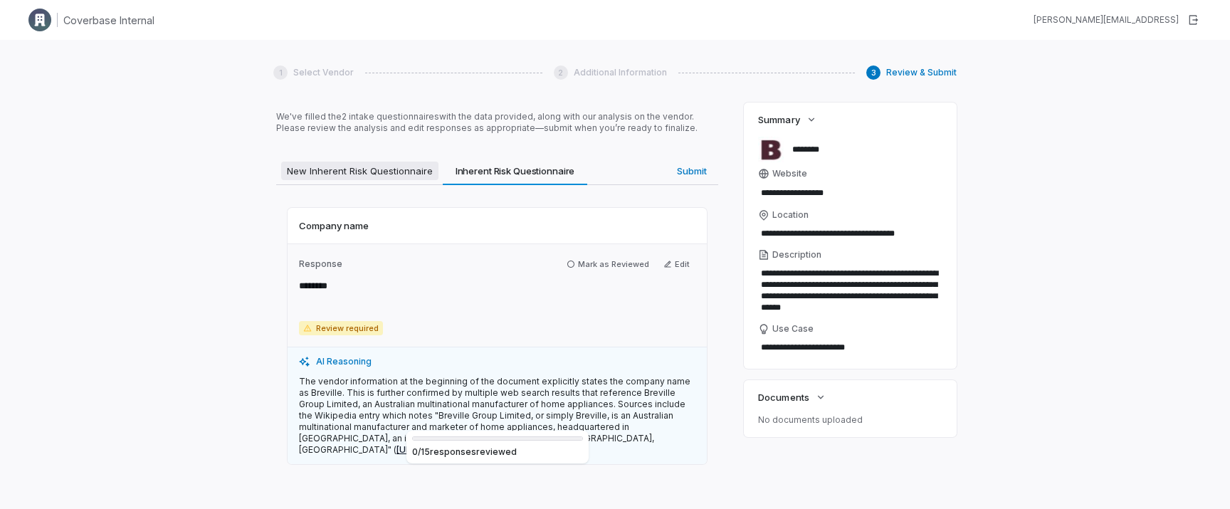
click at [383, 171] on div "Review & Submit We've filled the 2 intake questionnaires with the data provided…" at bounding box center [497, 286] width 448 height 367
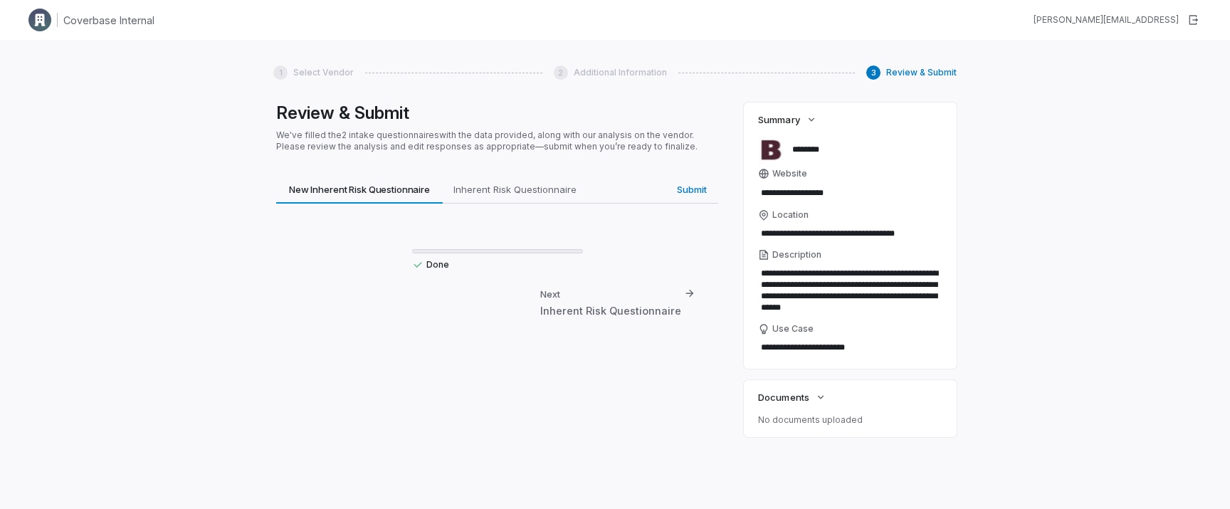
click at [699, 172] on div "Review & Submit We've filled the 2 intake questionnaires with the data provided…" at bounding box center [497, 286] width 448 height 367
click at [679, 184] on span "Submit" at bounding box center [691, 189] width 41 height 19
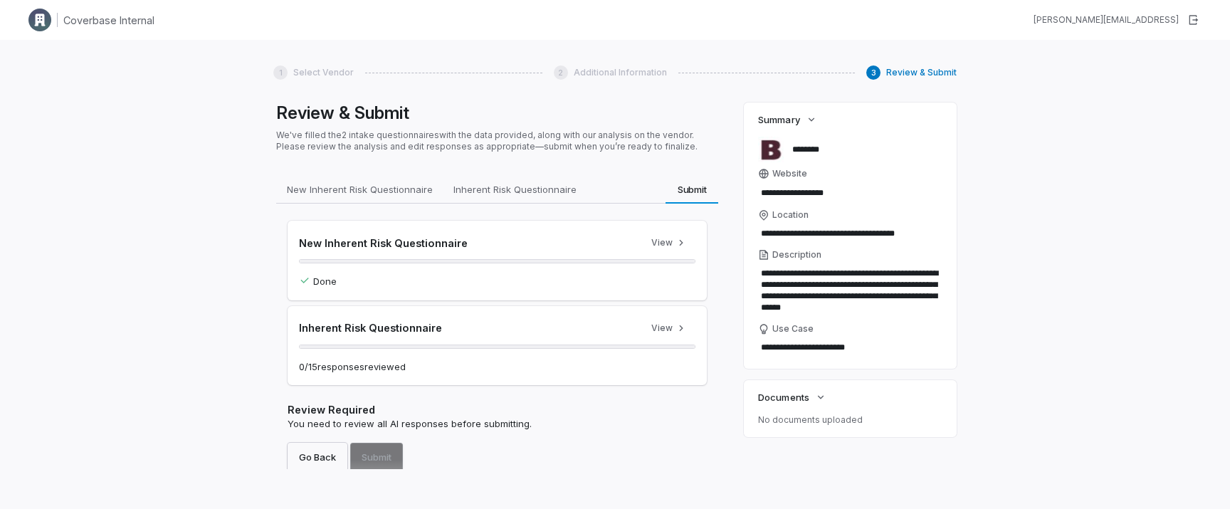
scroll to position [19, 0]
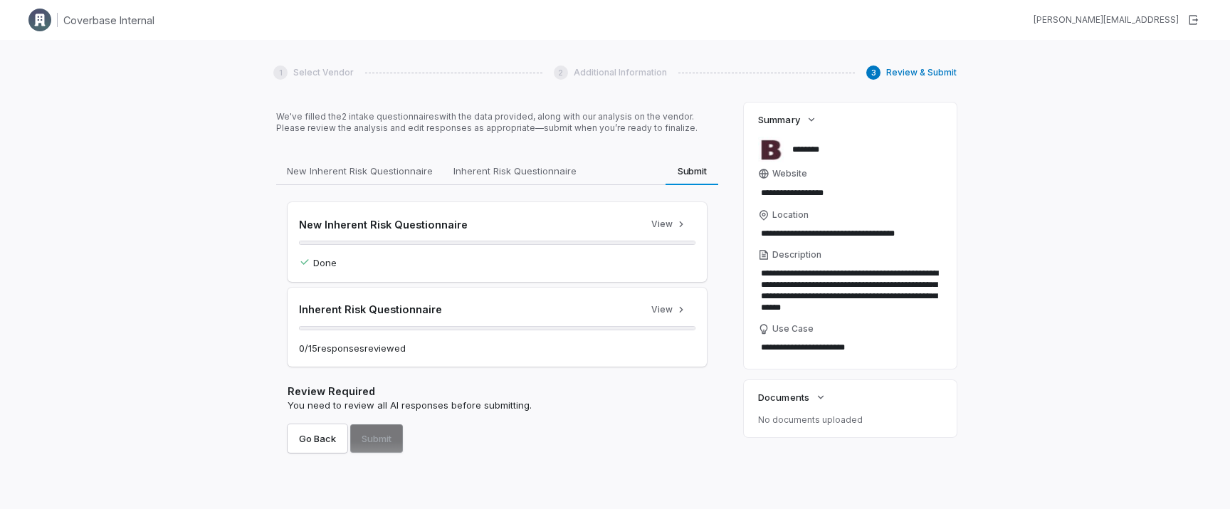
click at [492, 346] on div "0 / 15 response s reviewed" at bounding box center [497, 349] width 397 height 14
click at [511, 183] on button "Inherent Risk Questionnaire Inherent Risk Questionnaire" at bounding box center [515, 171] width 145 height 28
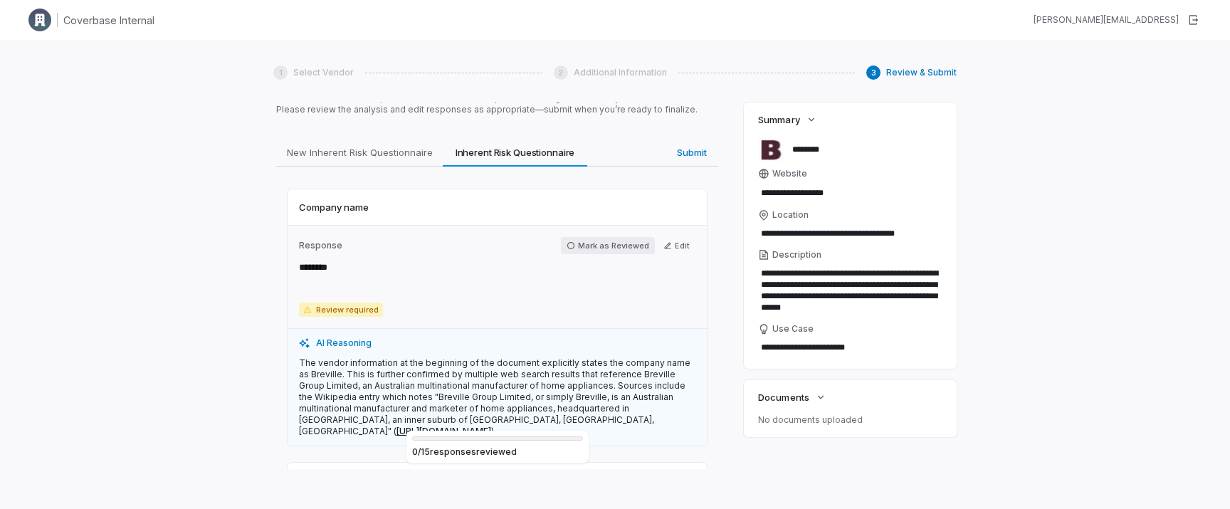
scroll to position [43, 0]
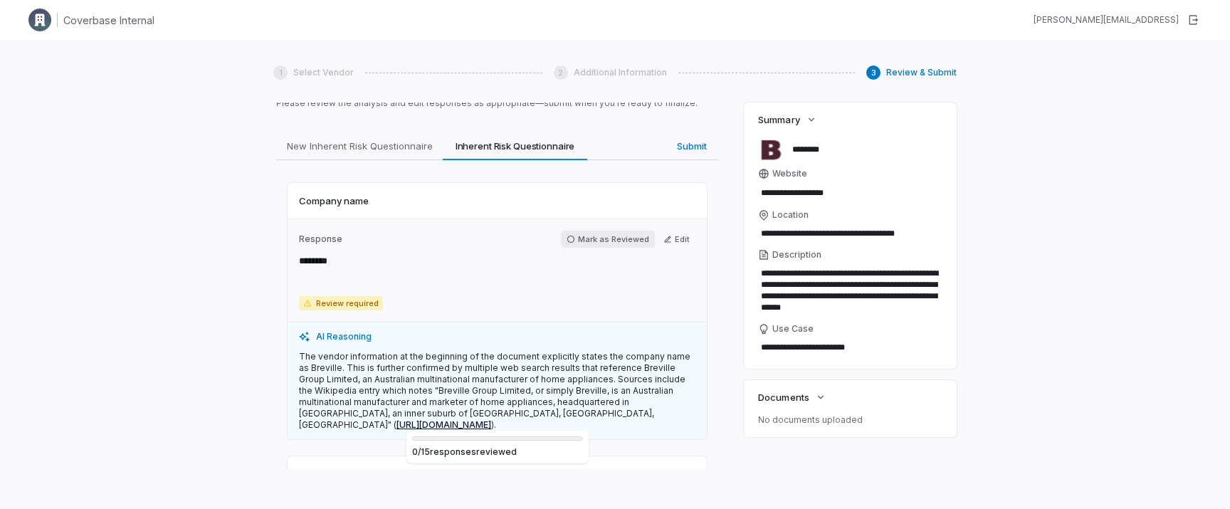
click at [612, 236] on button "Mark as Reviewed" at bounding box center [608, 239] width 94 height 17
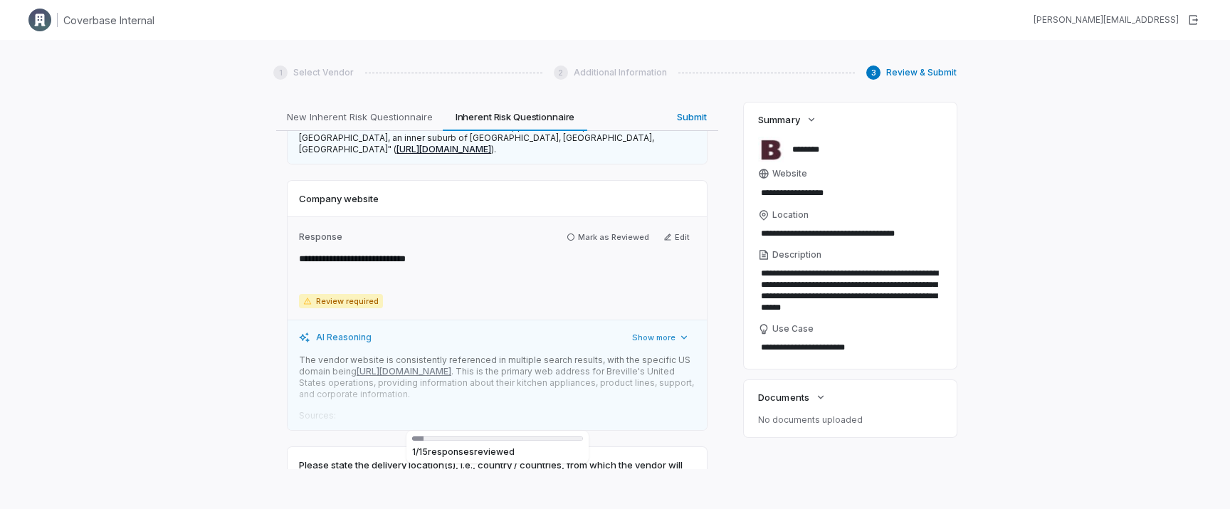
click at [612, 236] on button "Mark as Reviewed" at bounding box center [608, 237] width 94 height 17
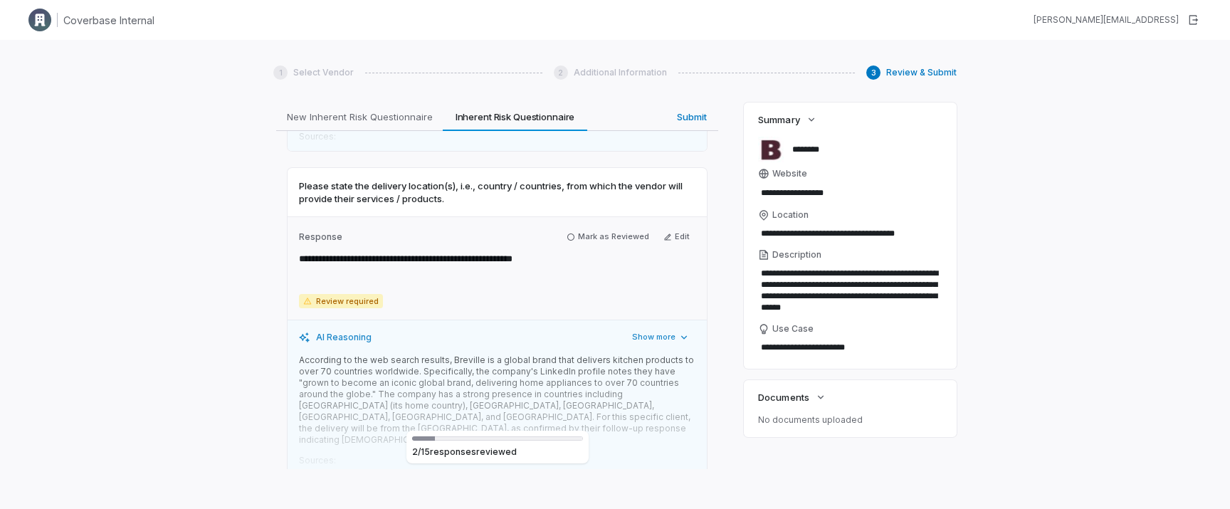
scroll to position [593, 0]
click at [612, 236] on button "Mark as Reviewed" at bounding box center [608, 234] width 94 height 17
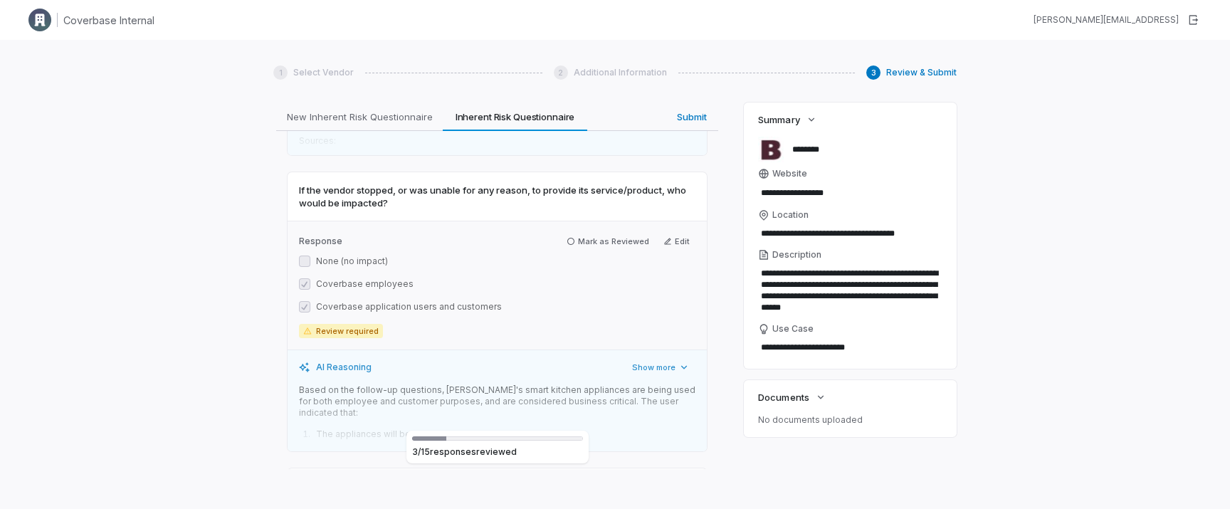
scroll to position [911, 0]
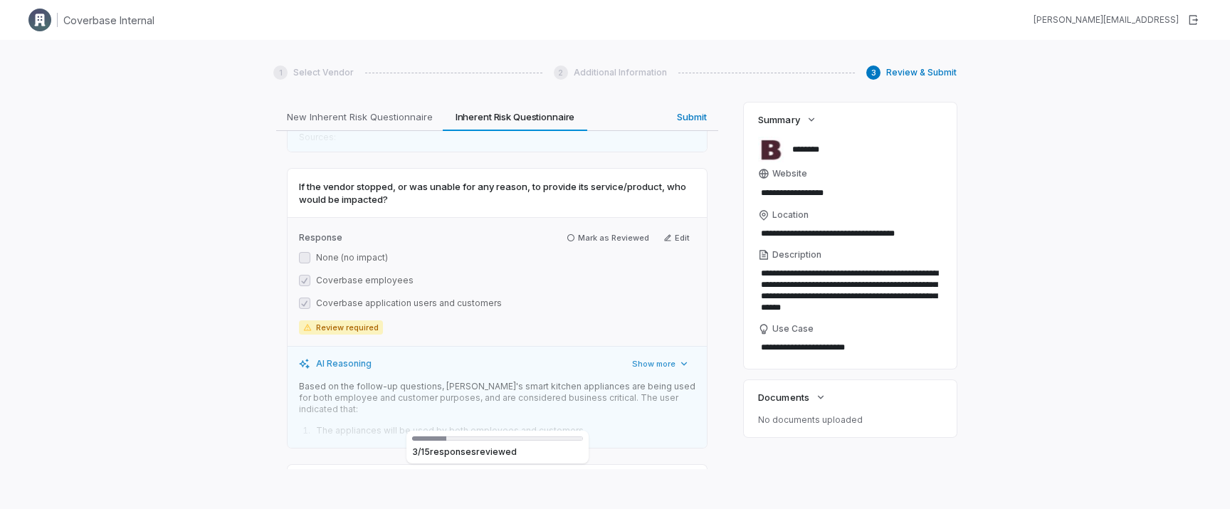
click at [612, 236] on div "Response Mark as Reviewed Edit None (no impact) Coverbase employees Coverbase a…" at bounding box center [497, 281] width 419 height 129
click at [610, 229] on button "Mark as Reviewed" at bounding box center [608, 237] width 94 height 17
click at [224, 179] on div "1 Select Vendor 2 Additional Information 3 Review & Submit Review & Submit We'v…" at bounding box center [615, 294] width 1230 height 509
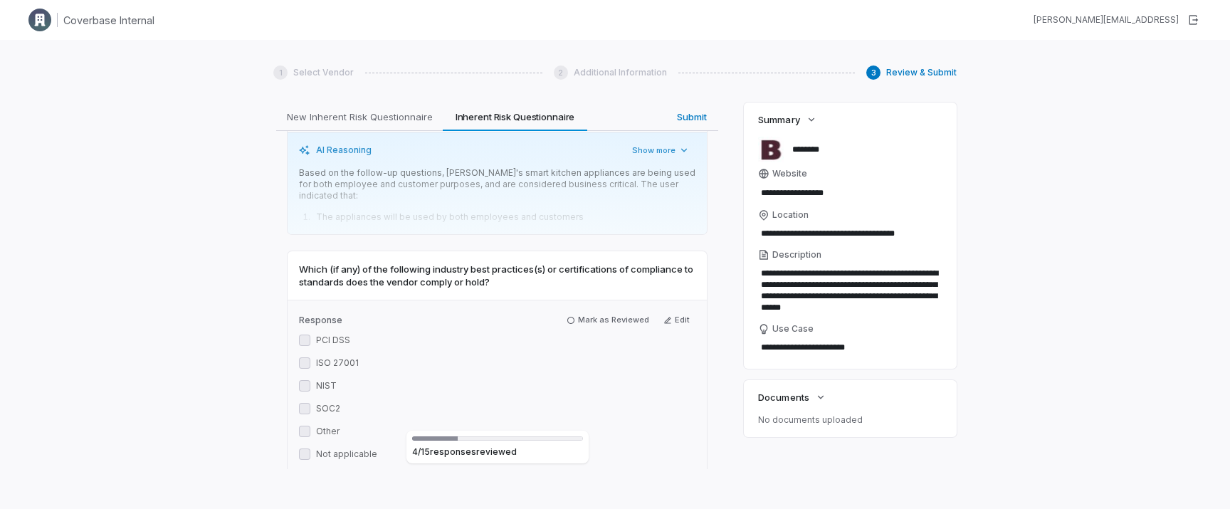
scroll to position [1144, 0]
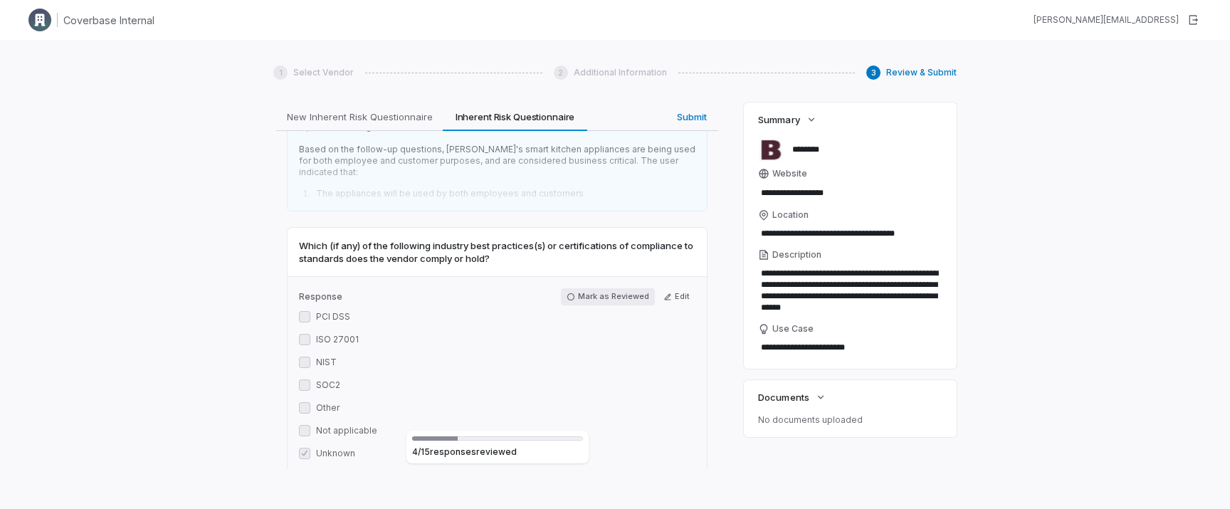
click at [605, 288] on button "Mark as Reviewed" at bounding box center [608, 296] width 94 height 17
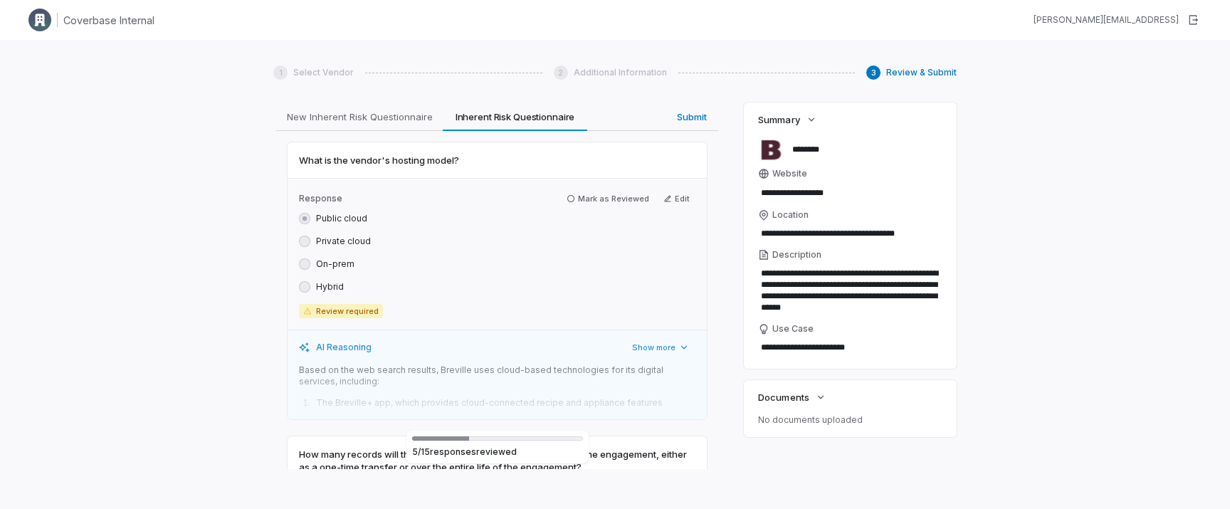
scroll to position [1594, 0]
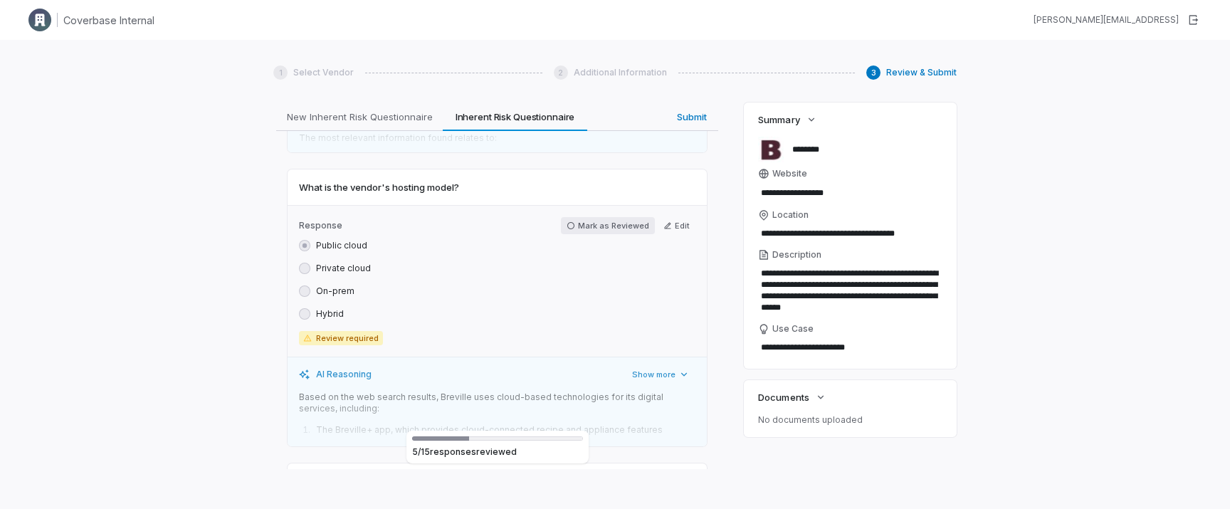
click at [622, 217] on button "Mark as Reviewed" at bounding box center [608, 225] width 94 height 17
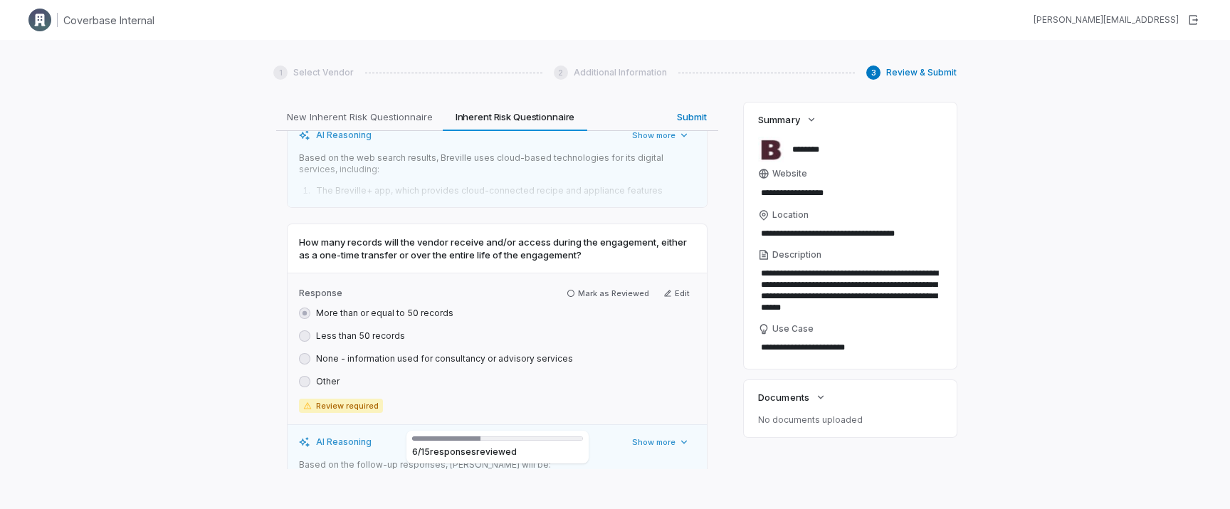
scroll to position [1838, 0]
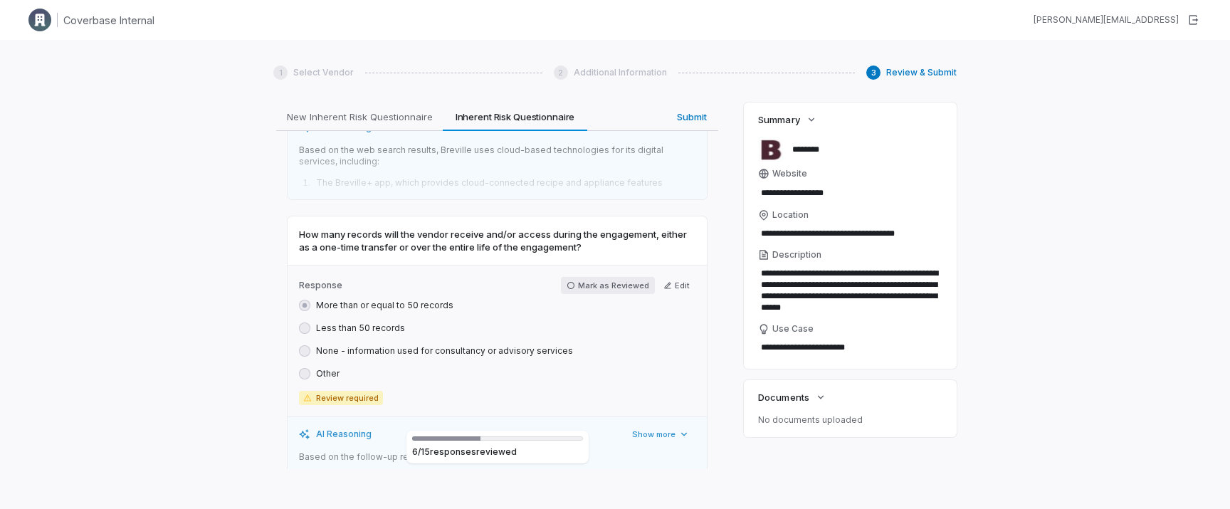
click at [609, 277] on button "Mark as Reviewed" at bounding box center [608, 285] width 94 height 17
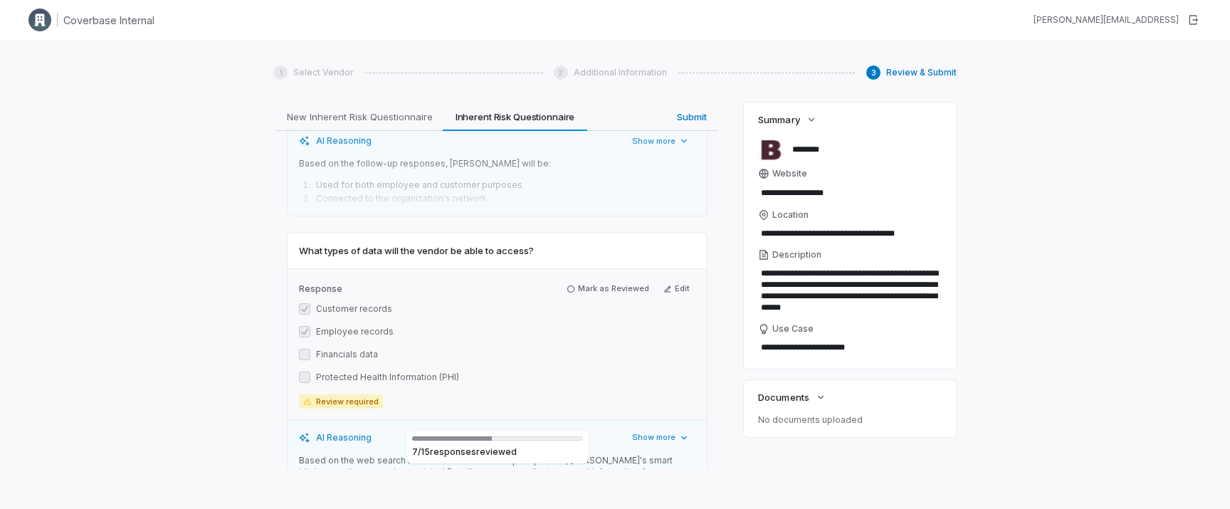
click at [609, 281] on button "Mark as Reviewed" at bounding box center [608, 289] width 94 height 17
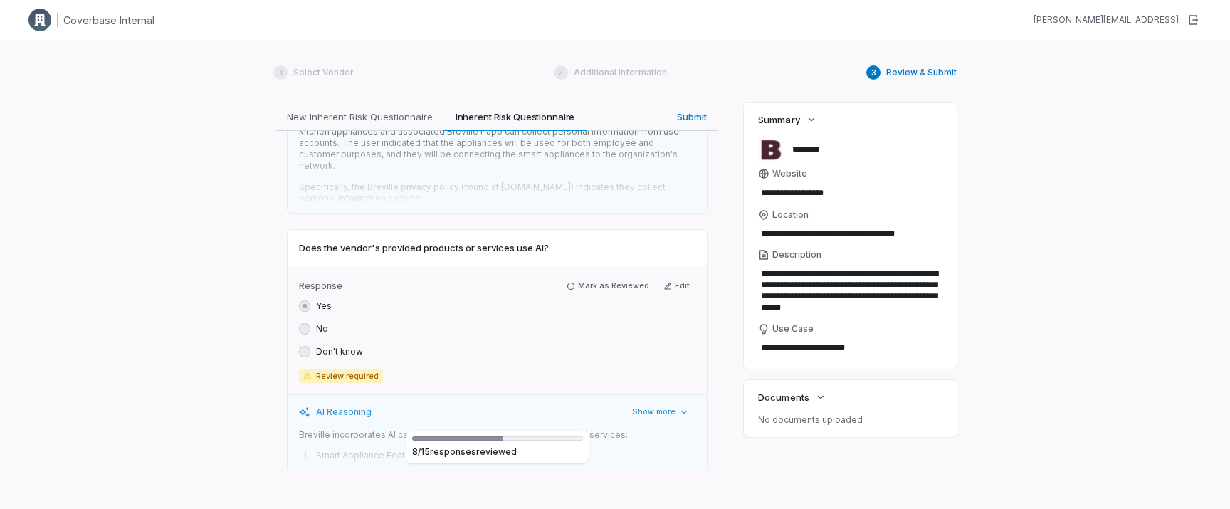
scroll to position [2469, 0]
click at [609, 261] on div "Response Mark as Reviewed Edit Yes No Don't know Review required" at bounding box center [497, 325] width 419 height 129
click at [619, 273] on button "Mark as Reviewed" at bounding box center [608, 281] width 94 height 17
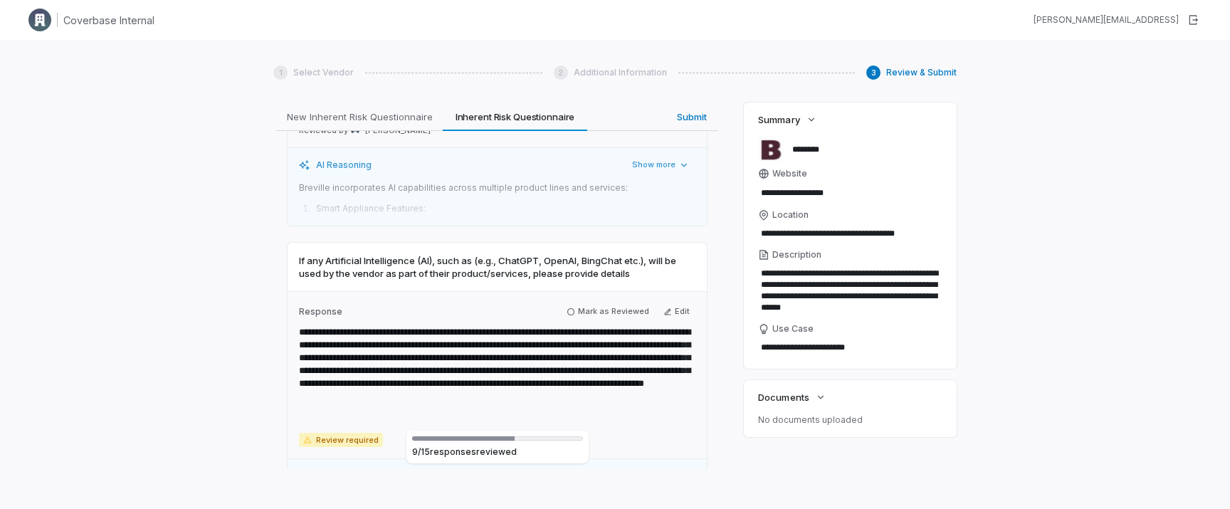
scroll to position [2718, 0]
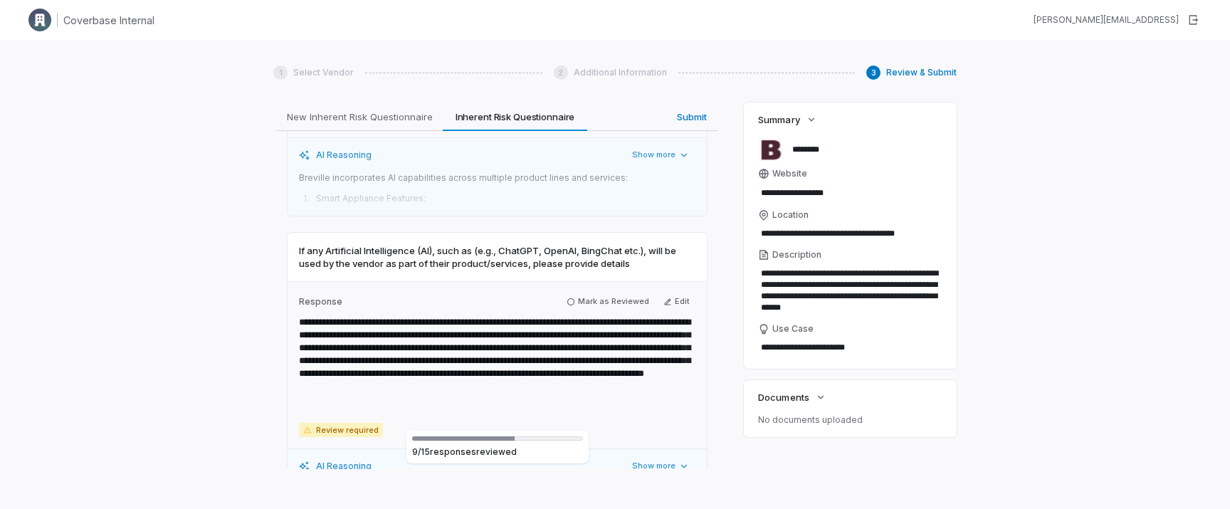
click at [614, 281] on div "**********" at bounding box center [497, 364] width 419 height 167
click at [607, 293] on button "Mark as Reviewed" at bounding box center [608, 301] width 94 height 17
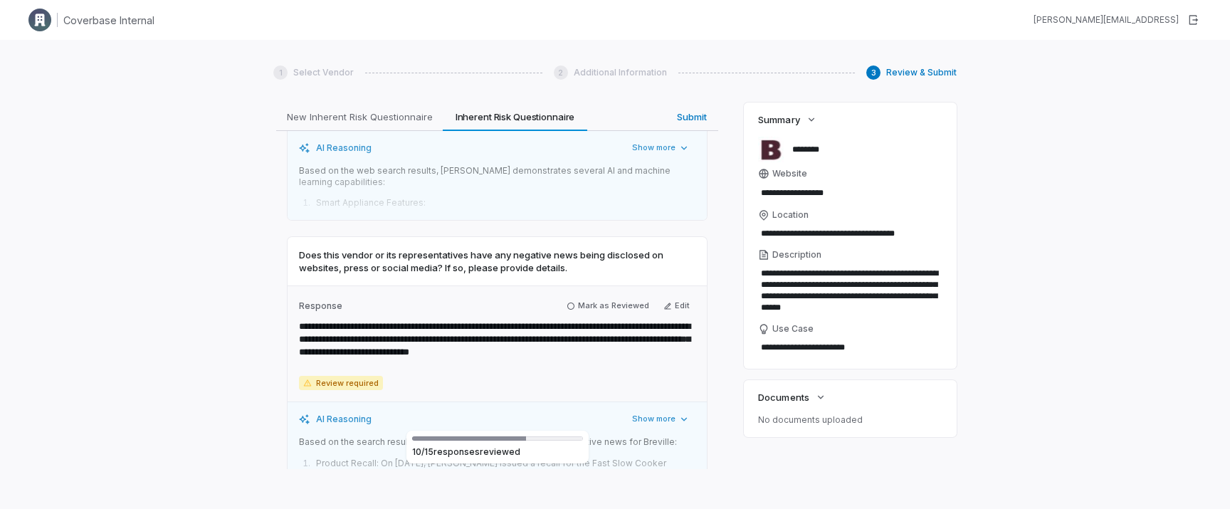
click at [607, 298] on button "Mark as Reviewed" at bounding box center [608, 306] width 94 height 17
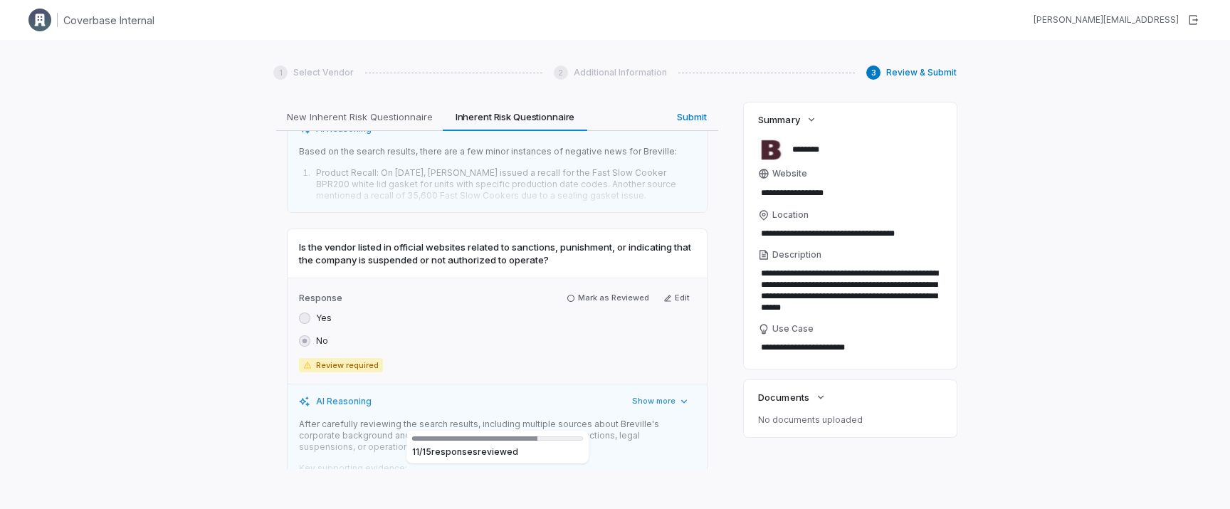
click at [607, 290] on button "Mark as Reviewed" at bounding box center [608, 298] width 94 height 17
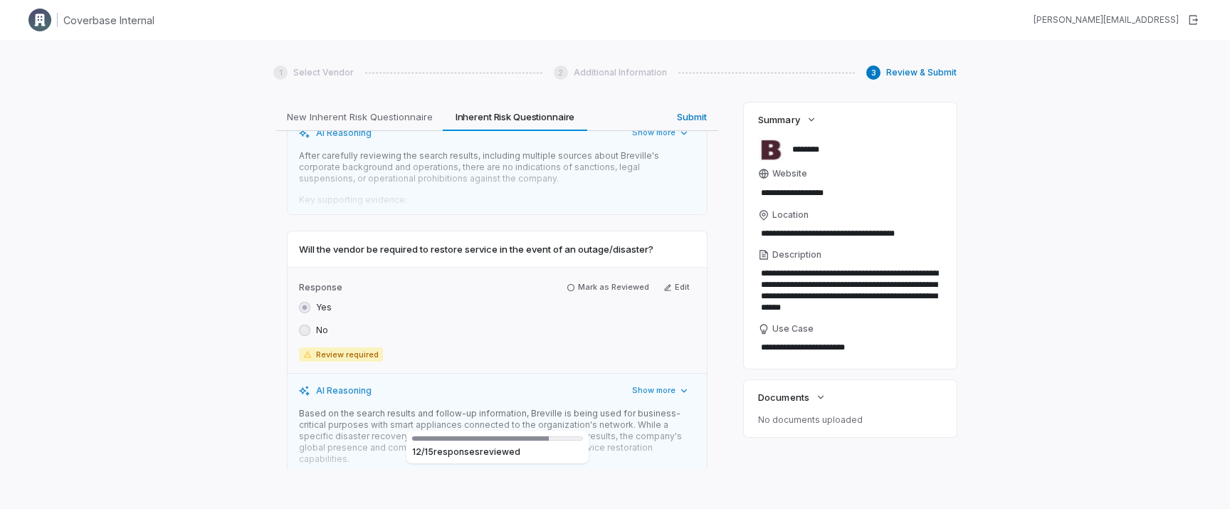
click at [607, 267] on div "Response Mark as Reviewed Edit Yes No Review required" at bounding box center [497, 320] width 419 height 106
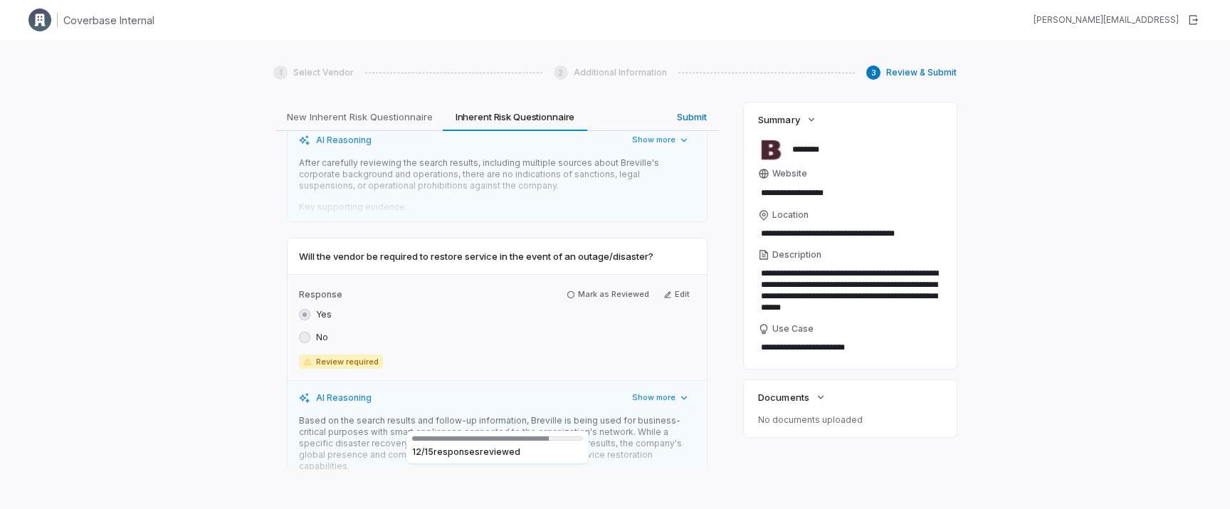
click at [607, 286] on button "Mark as Reviewed" at bounding box center [608, 294] width 94 height 17
click at [607, 291] on icon "button" at bounding box center [604, 295] width 9 height 9
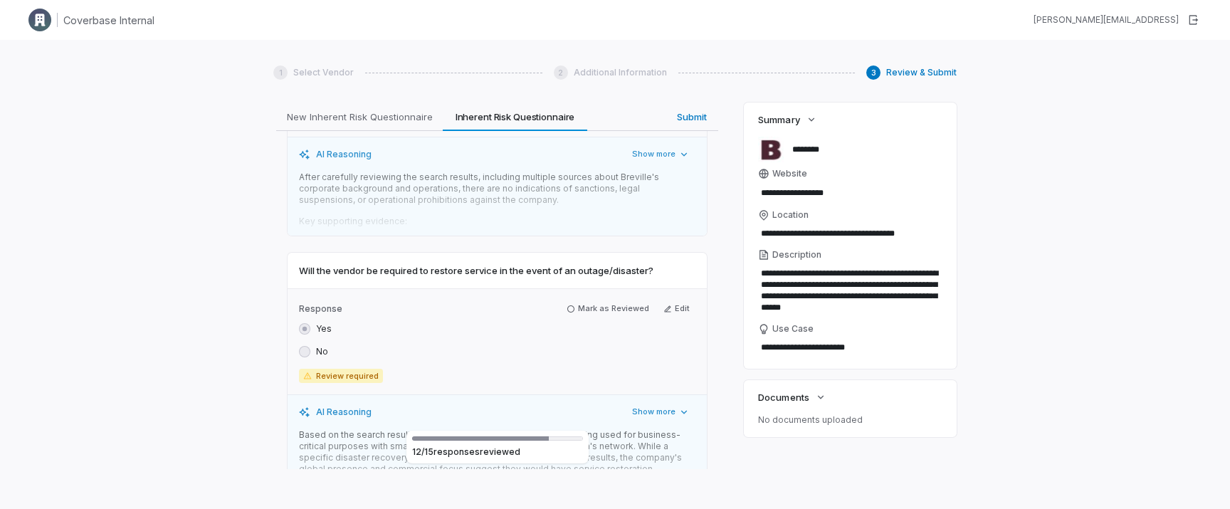
click at [607, 288] on div "Response Mark as Reviewed Edit Yes No Review required" at bounding box center [497, 341] width 419 height 106
click at [605, 300] on button "Mark as Reviewed" at bounding box center [608, 308] width 94 height 17
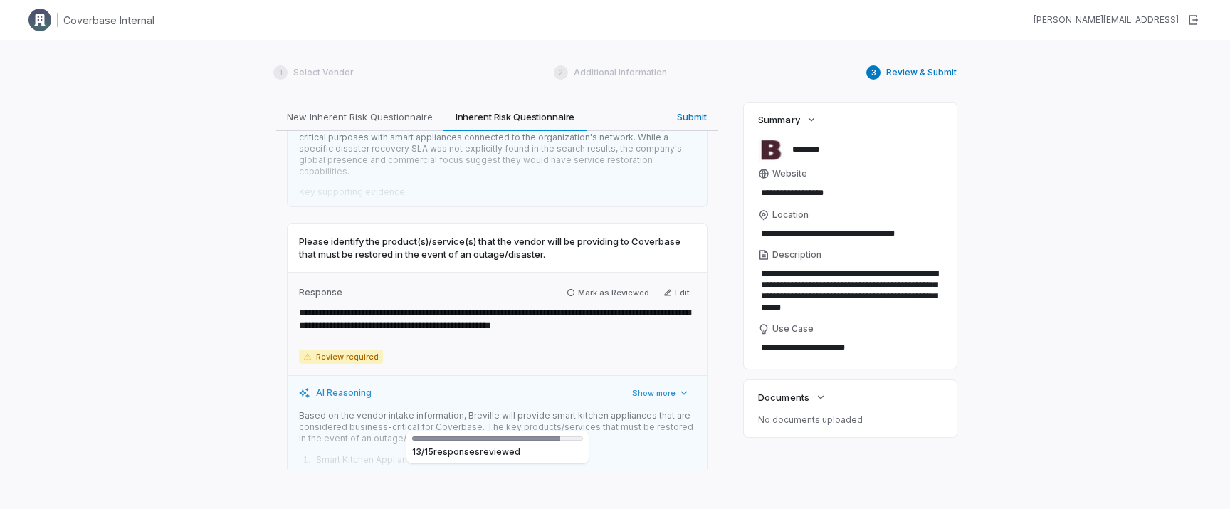
scroll to position [3893, 0]
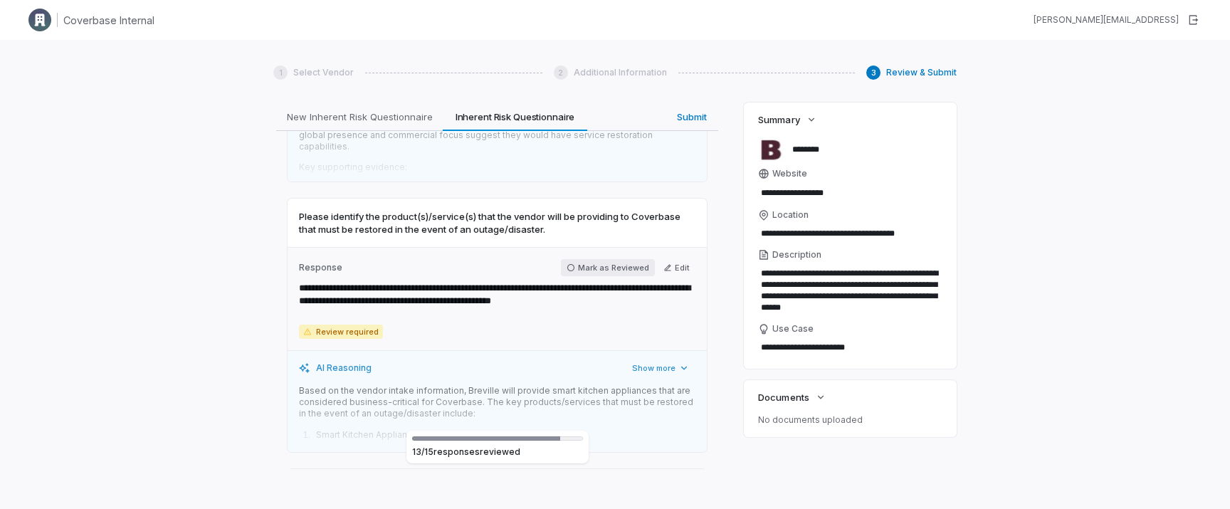
click at [622, 259] on button "Mark as Reviewed" at bounding box center [608, 267] width 94 height 17
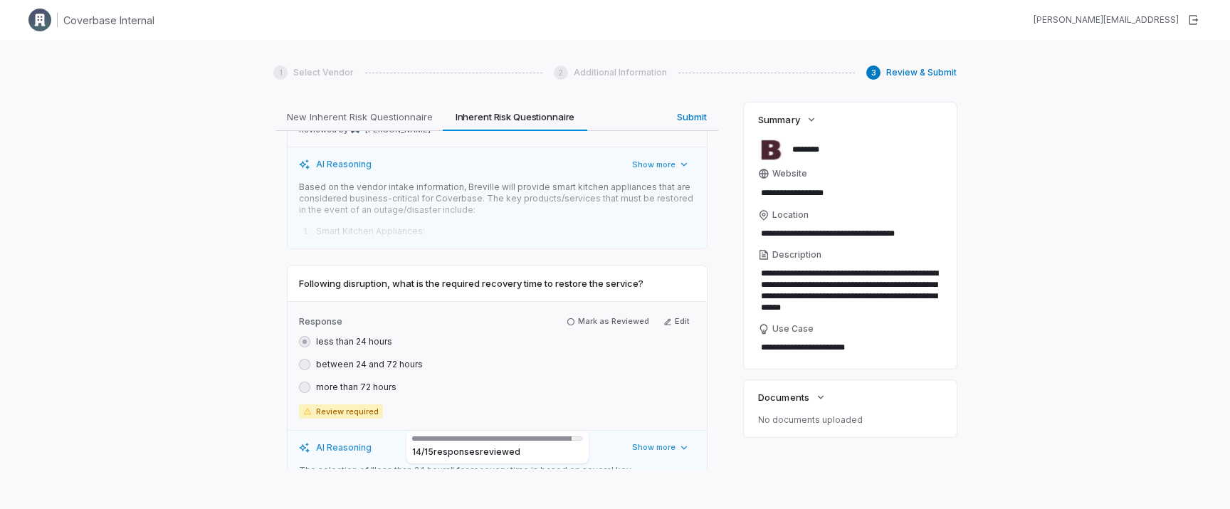
scroll to position [4099, 0]
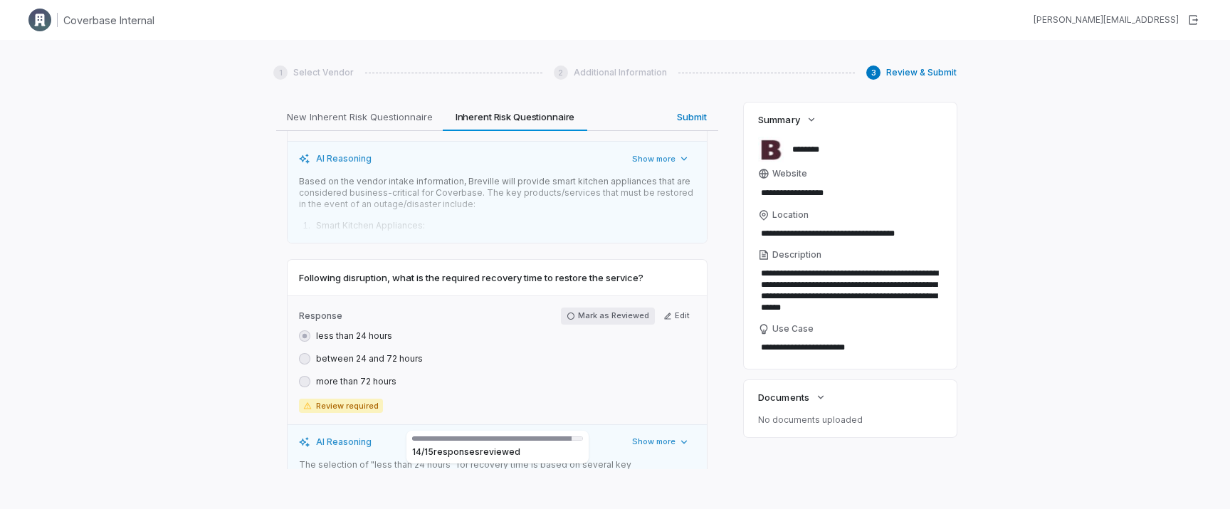
click at [610, 308] on button "Mark as Reviewed" at bounding box center [608, 316] width 94 height 17
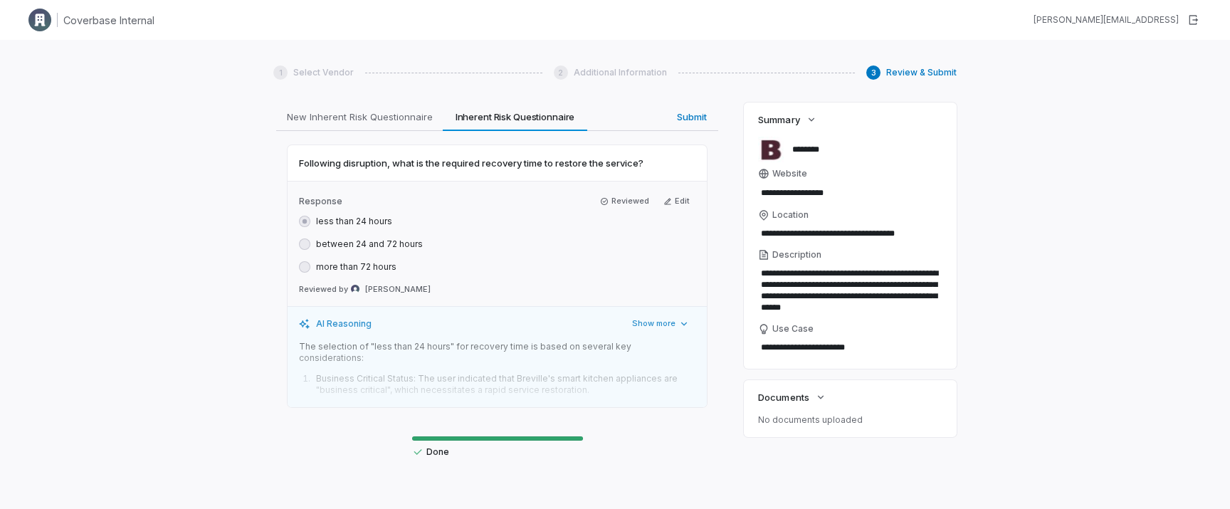
scroll to position [4227, 0]
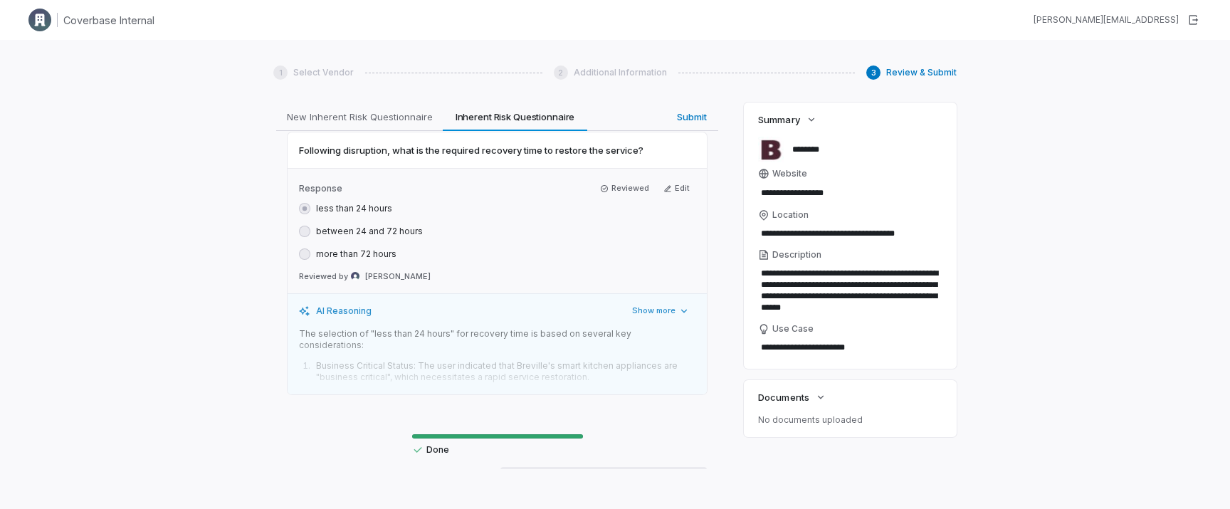
click at [667, 454] on div "Submit" at bounding box center [664, 495] width 34 height 15
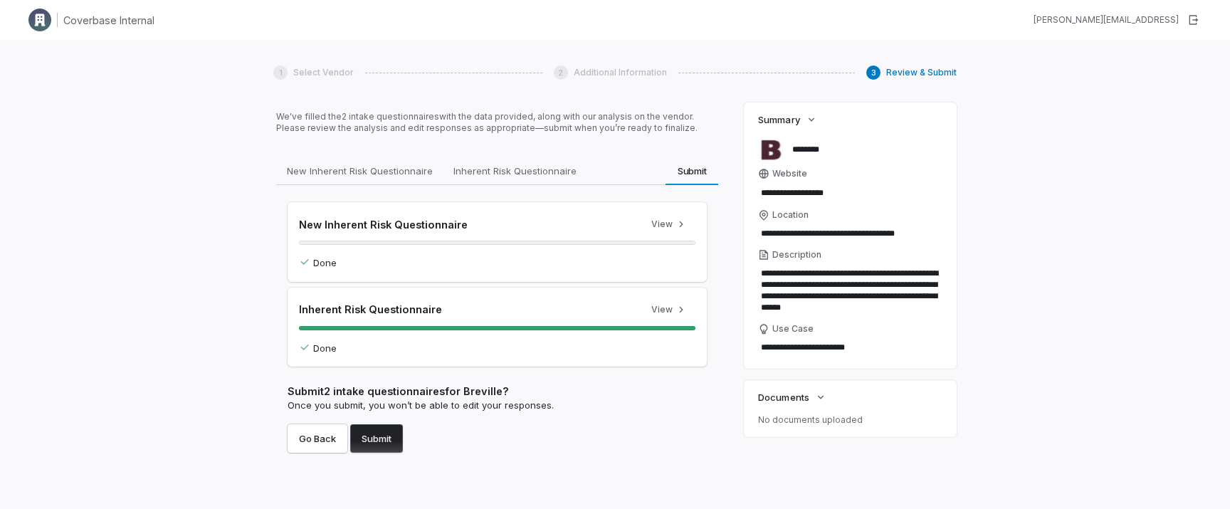
click at [375, 443] on button "Submit" at bounding box center [376, 438] width 53 height 28
type textarea "*"
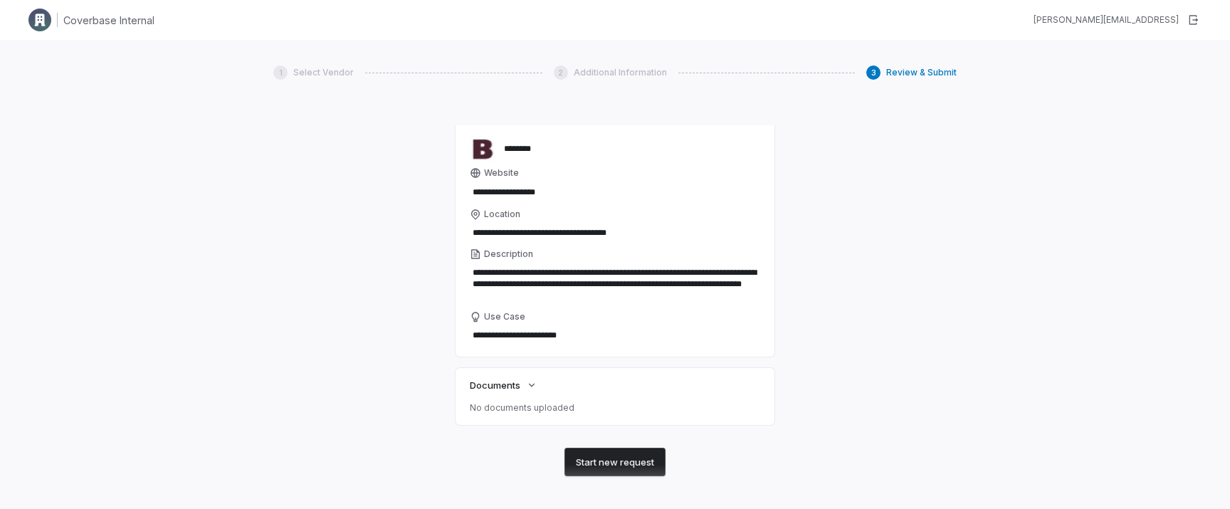
scroll to position [143, 0]
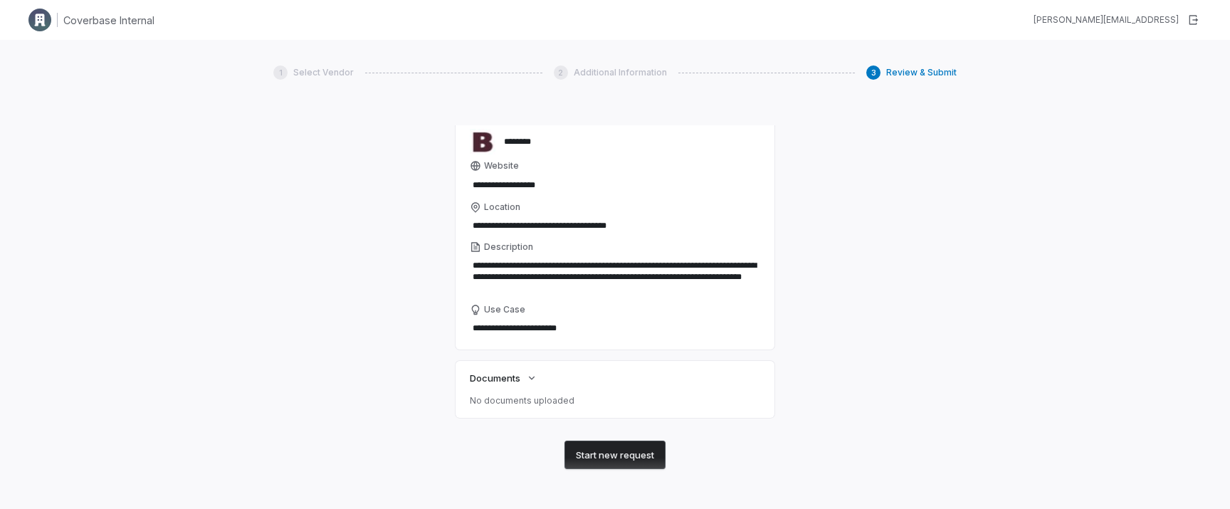
click at [135, 19] on h1 "Coverbase Internal" at bounding box center [108, 20] width 91 height 15
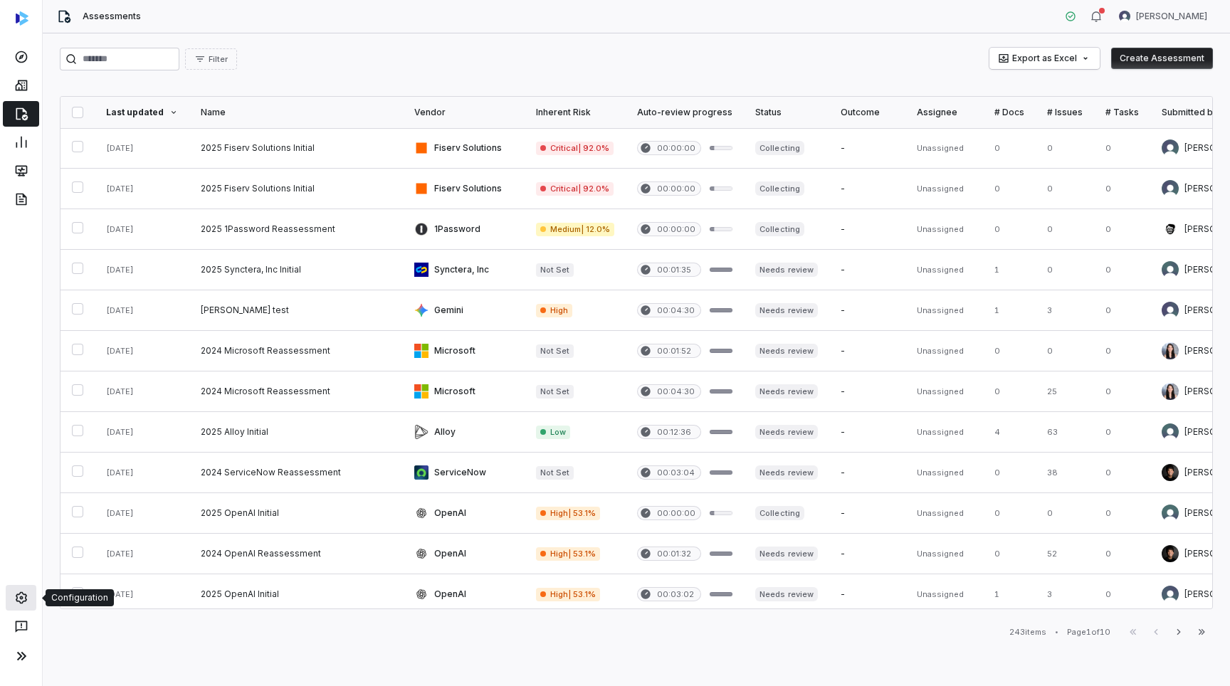
click at [25, 508] on link at bounding box center [21, 598] width 31 height 26
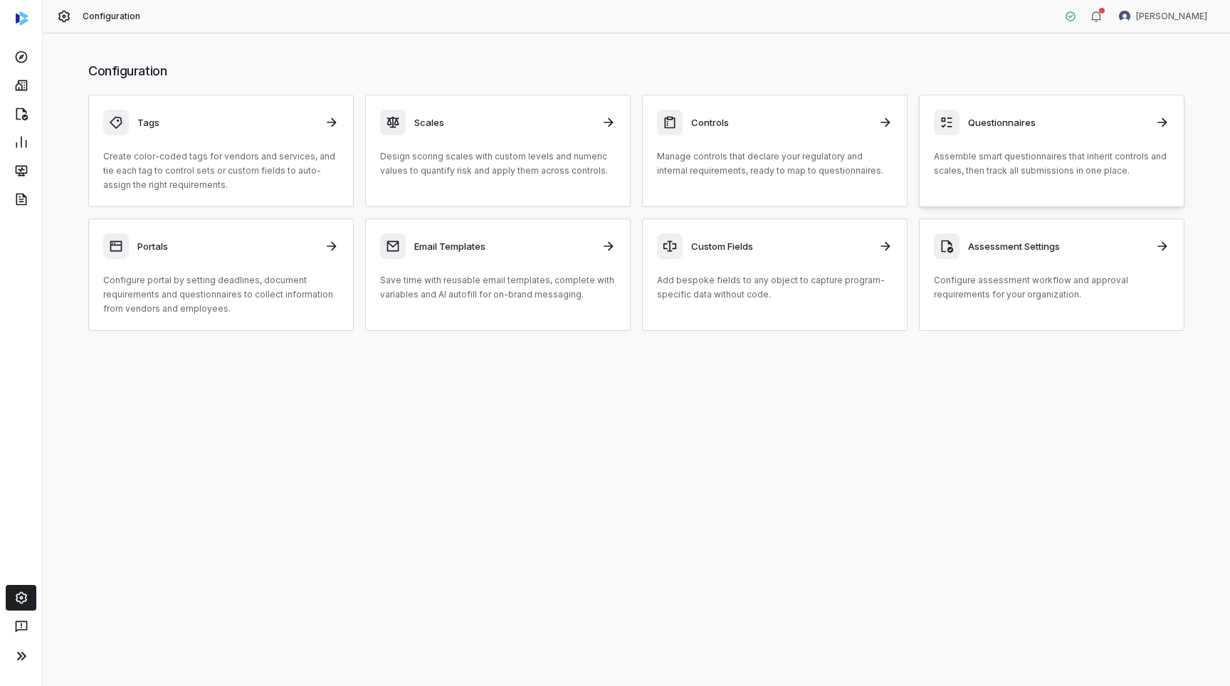
click at [1119, 152] on p "Assemble smart questionnaires that inherit controls and scales, then track all …" at bounding box center [1052, 164] width 236 height 28
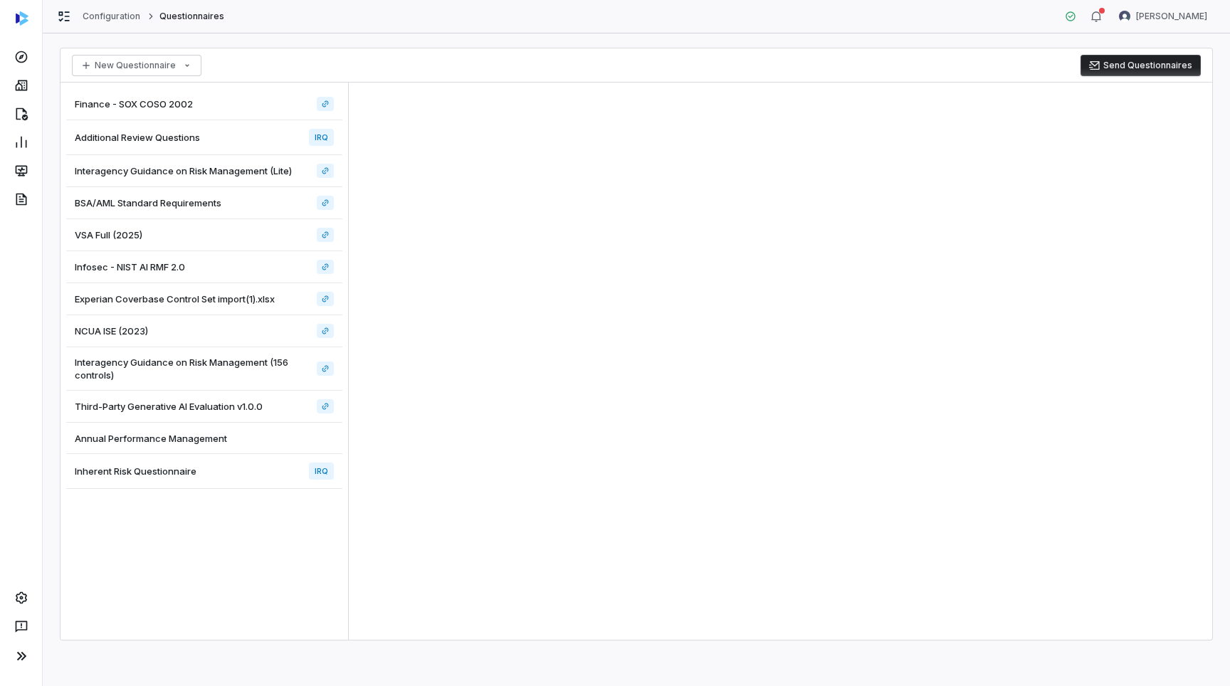
click at [241, 130] on div "Additional Review Questions IRQ" at bounding box center [204, 137] width 276 height 35
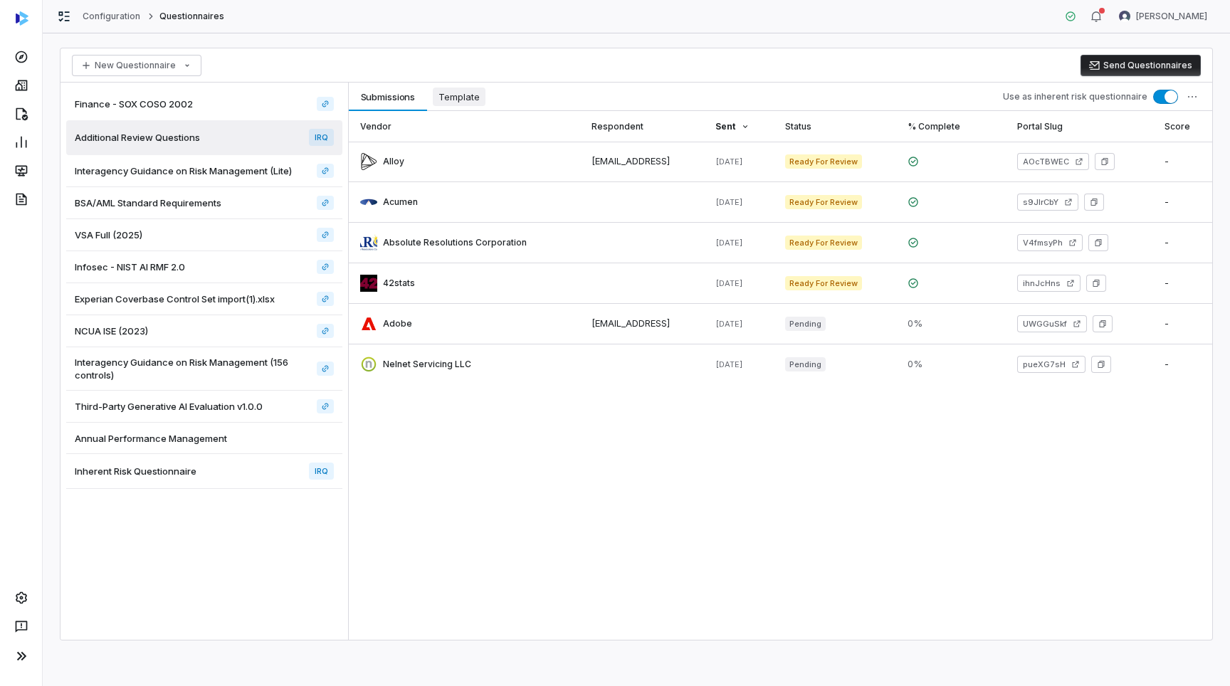
click at [483, 95] on span "Template" at bounding box center [459, 97] width 53 height 19
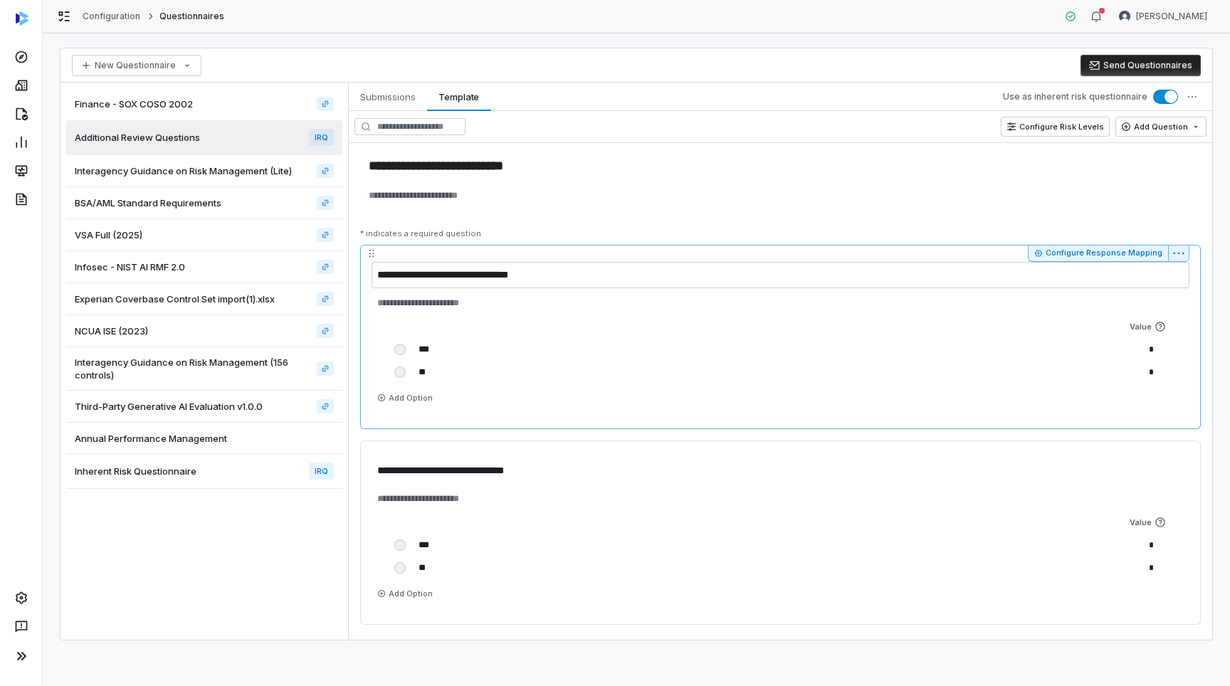
scroll to position [70, 0]
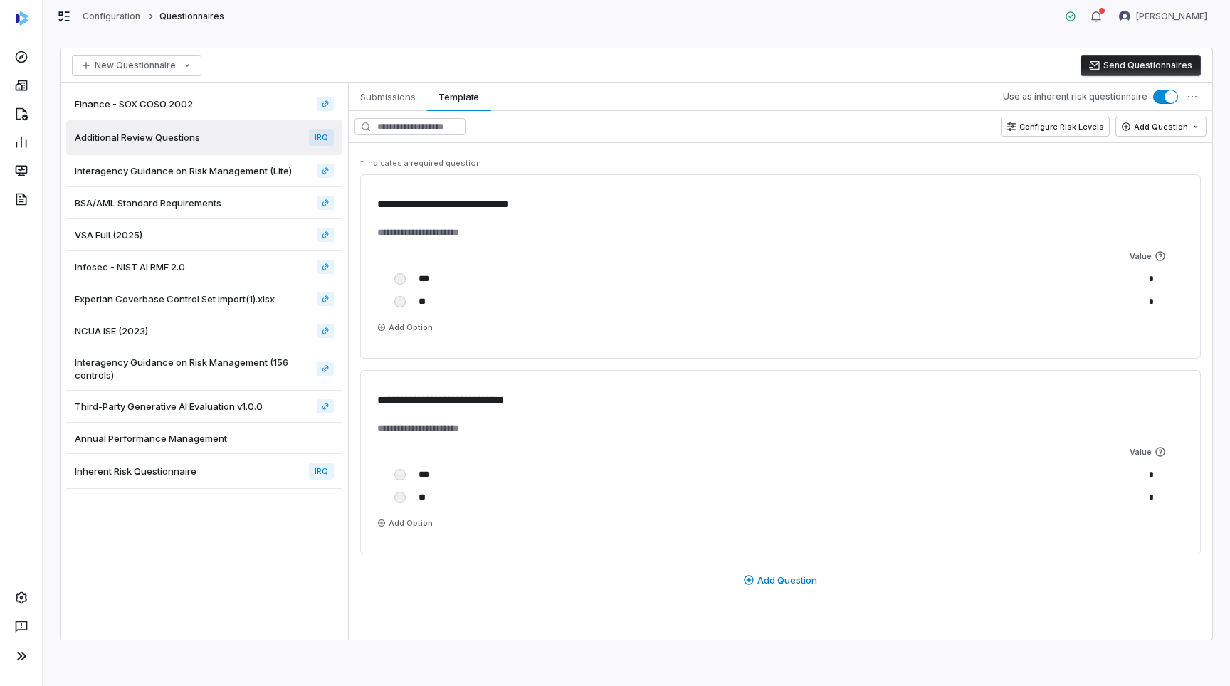
click at [174, 469] on span "Inherent Risk Questionnaire" at bounding box center [136, 471] width 122 height 13
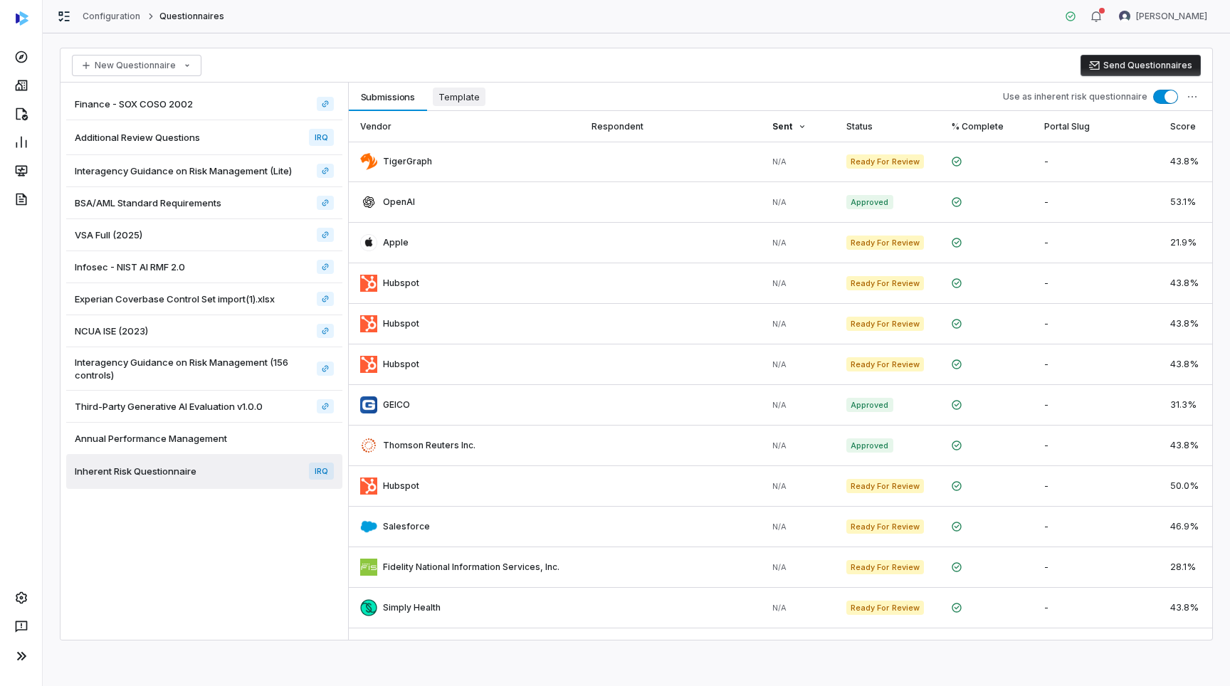
click at [482, 93] on span "Template" at bounding box center [459, 97] width 53 height 19
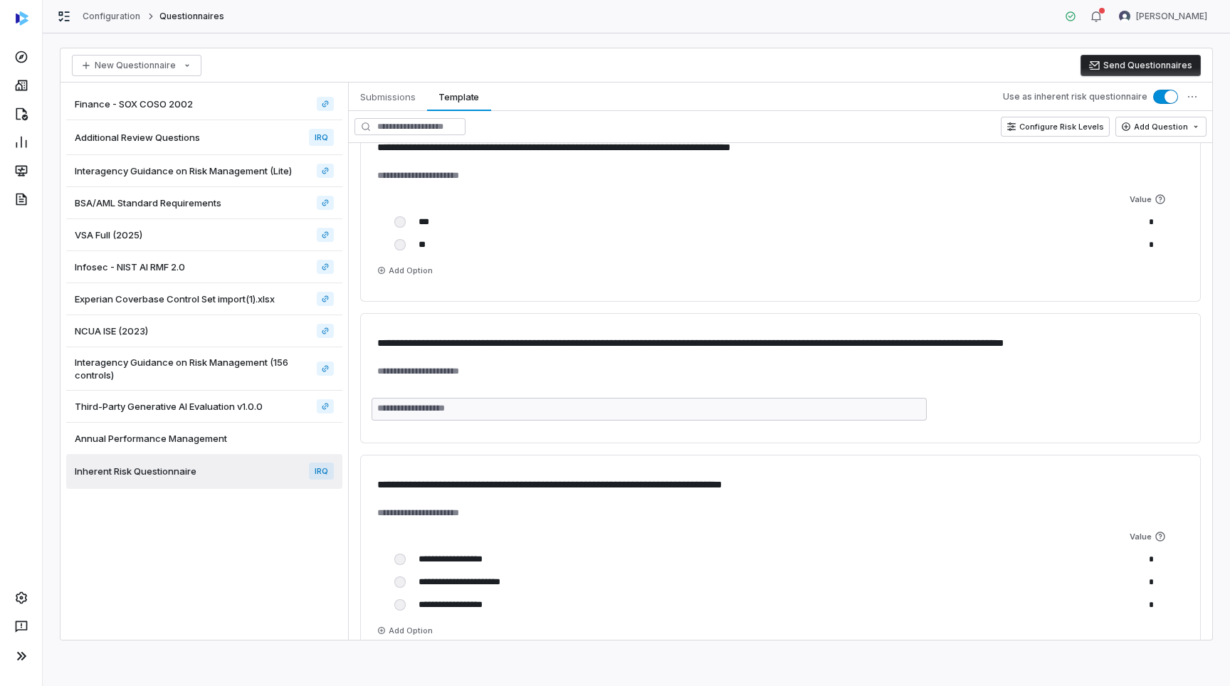
scroll to position [2971, 0]
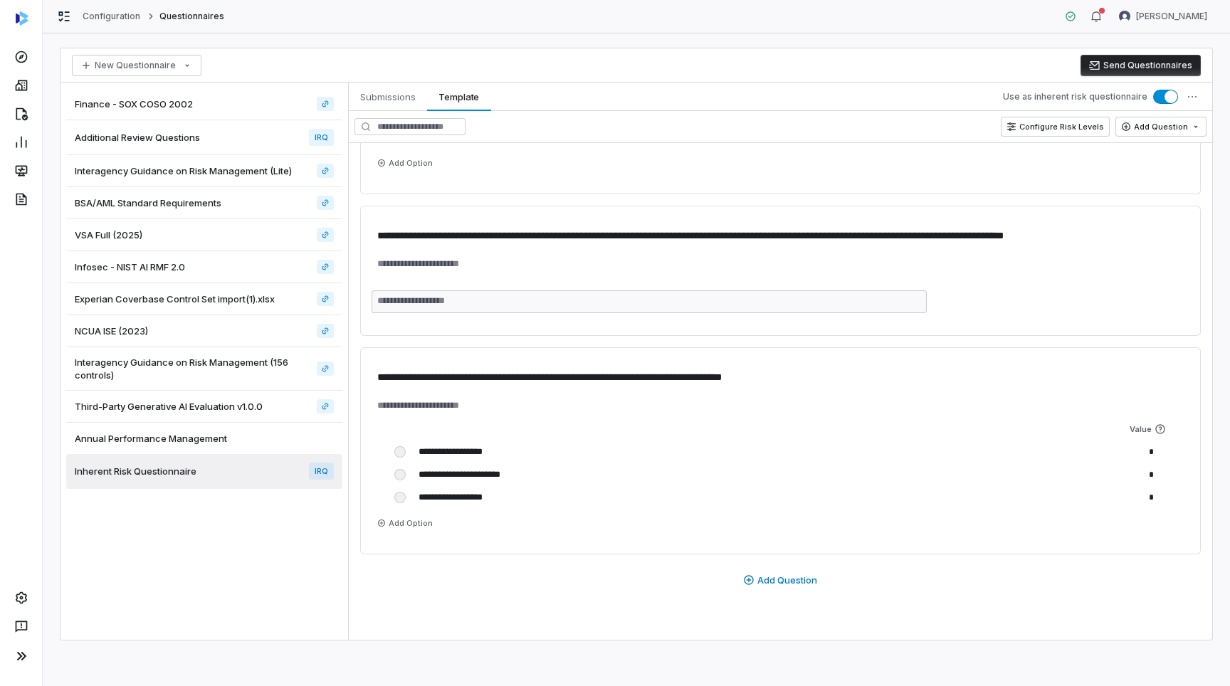
type textarea "*"
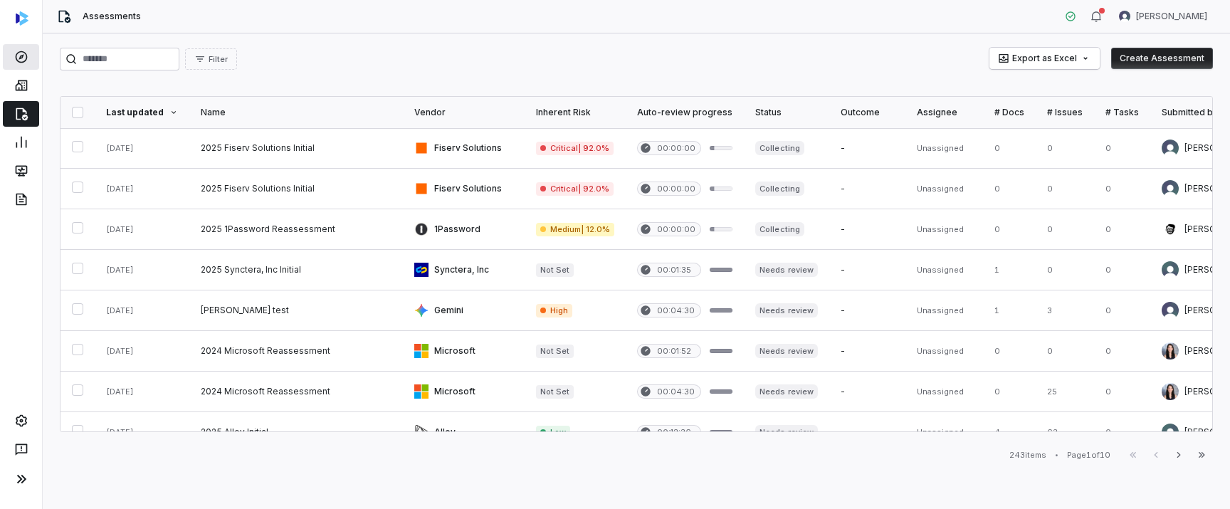
click at [31, 54] on link at bounding box center [21, 57] width 36 height 26
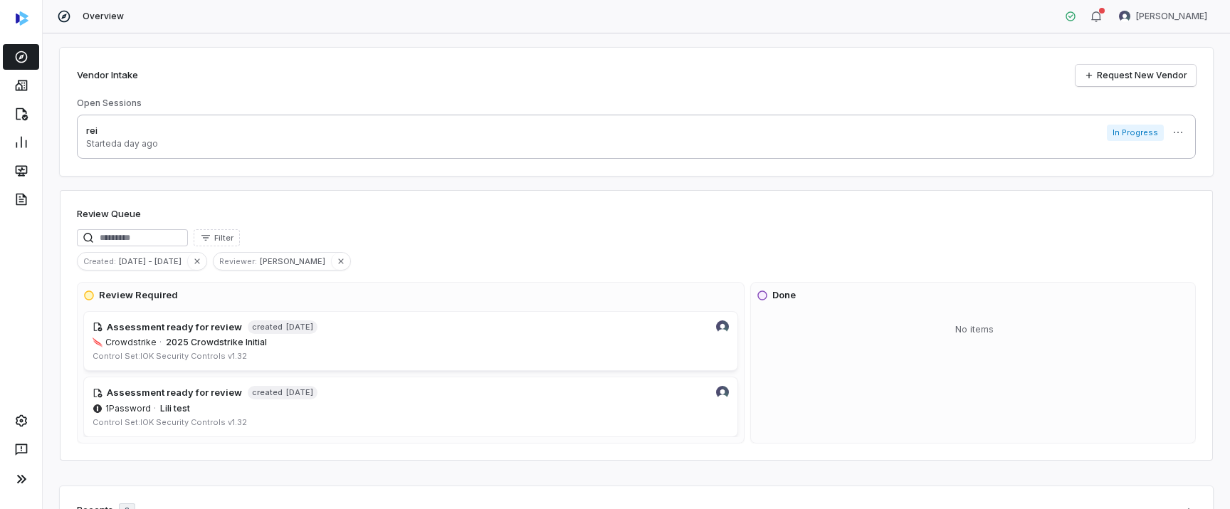
click at [348, 153] on link "rei Started a day ago In Progress More" at bounding box center [636, 137] width 1119 height 44
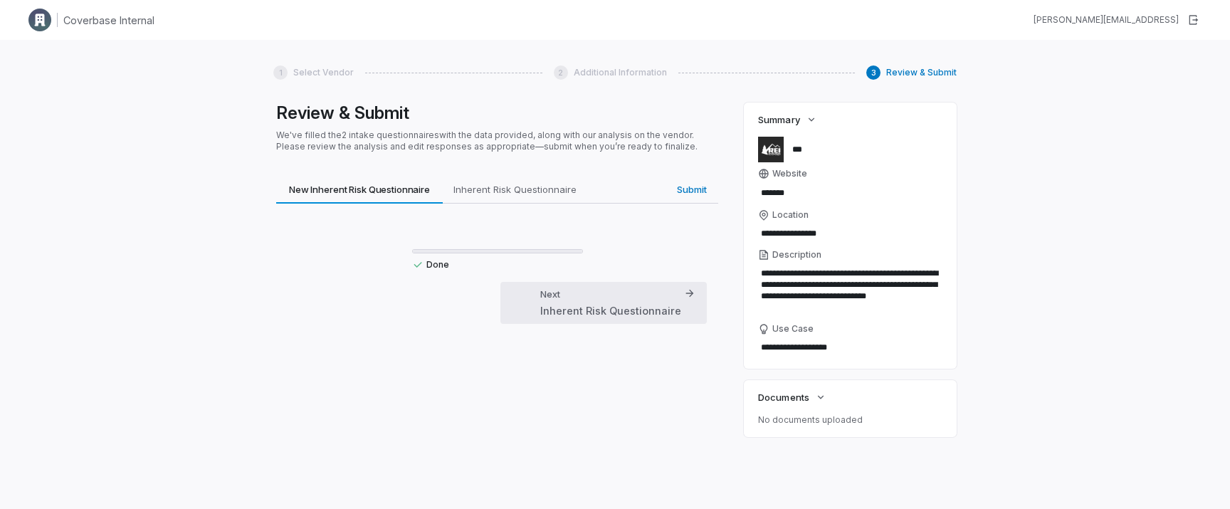
click at [579, 293] on div "Next Inherent Risk Questionnaire" at bounding box center [610, 303] width 141 height 31
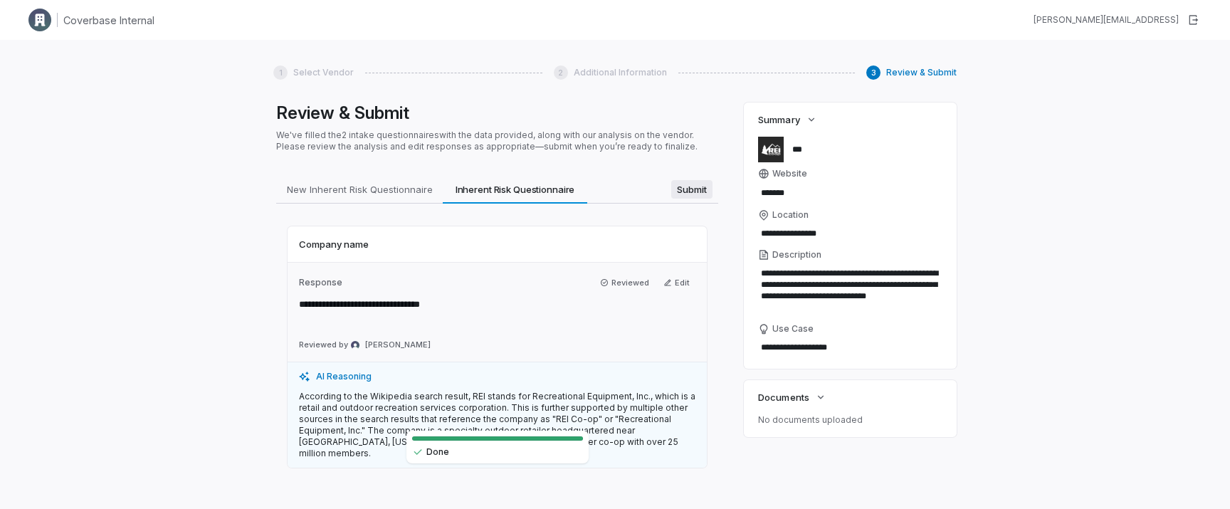
click at [680, 187] on span "Submit" at bounding box center [691, 189] width 41 height 19
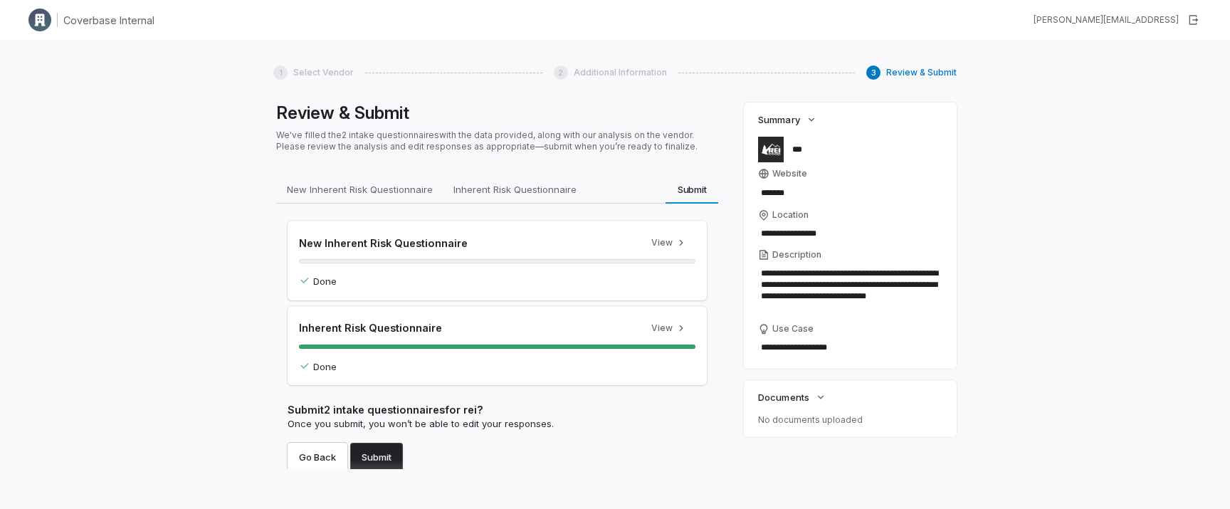
click at [374, 449] on button "Submit" at bounding box center [376, 457] width 53 height 28
click at [1047, 78] on div "**********" at bounding box center [615, 294] width 1230 height 509
click at [384, 465] on button "Submit" at bounding box center [376, 457] width 53 height 28
click at [153, 383] on div "**********" at bounding box center [615, 294] width 1230 height 509
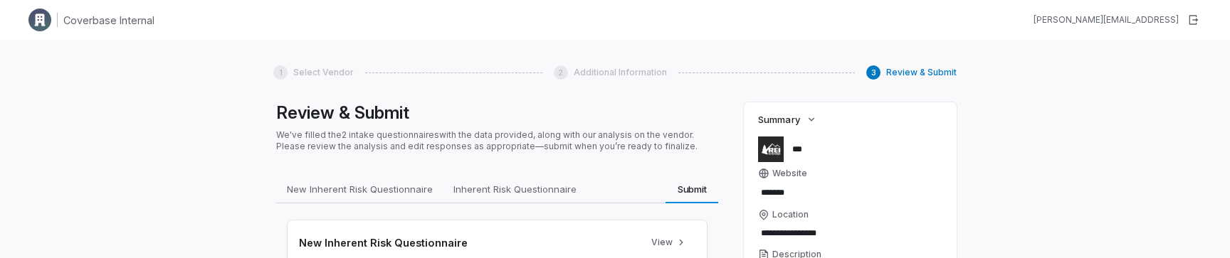
click at [107, 225] on div "**********" at bounding box center [615, 169] width 1230 height 258
type textarea "*"
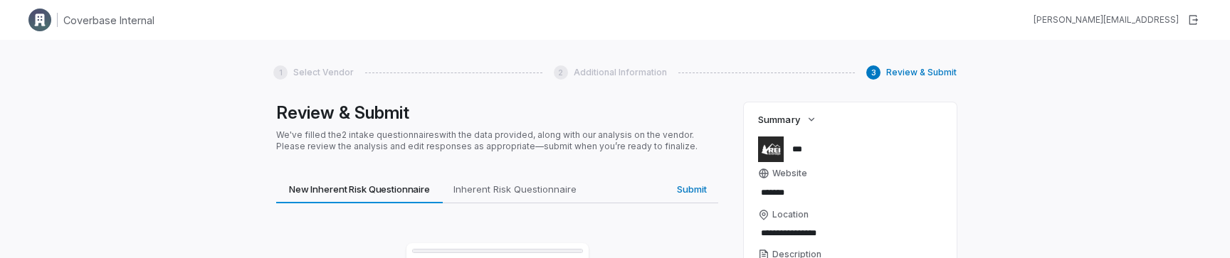
click at [161, 67] on div "**********" at bounding box center [615, 169] width 1230 height 258
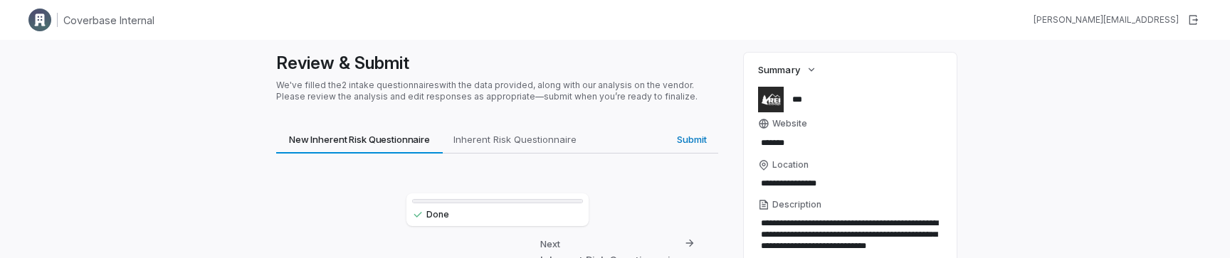
scroll to position [139, 0]
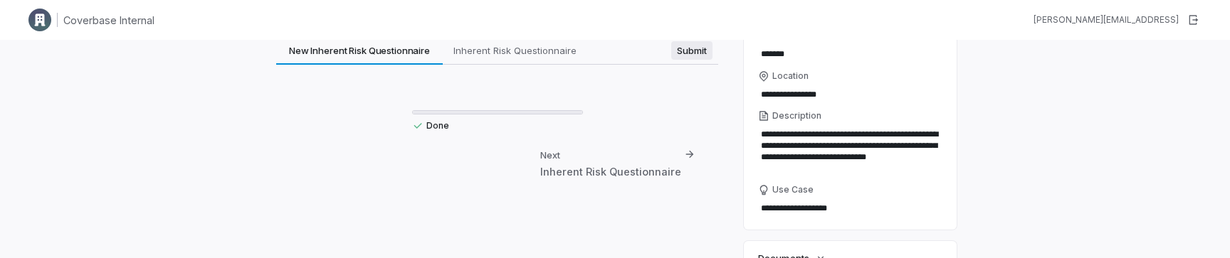
click at [689, 56] on span "Submit" at bounding box center [691, 50] width 41 height 19
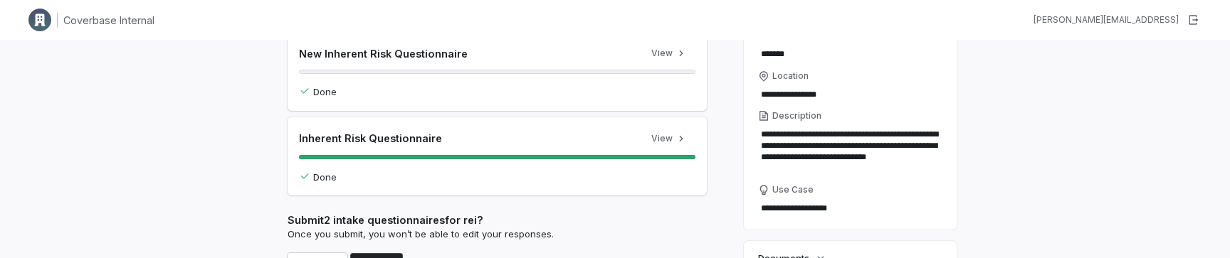
type textarea "*"
